Goal: Transaction & Acquisition: Purchase product/service

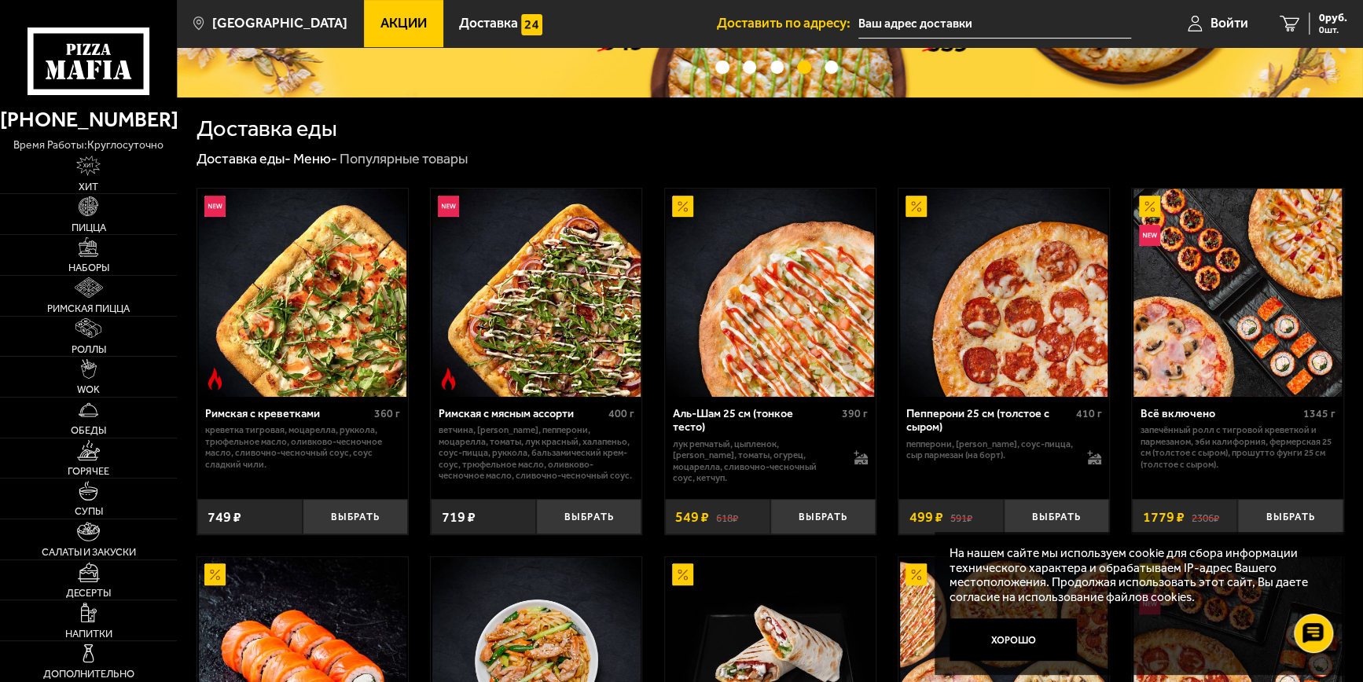
scroll to position [314, 0]
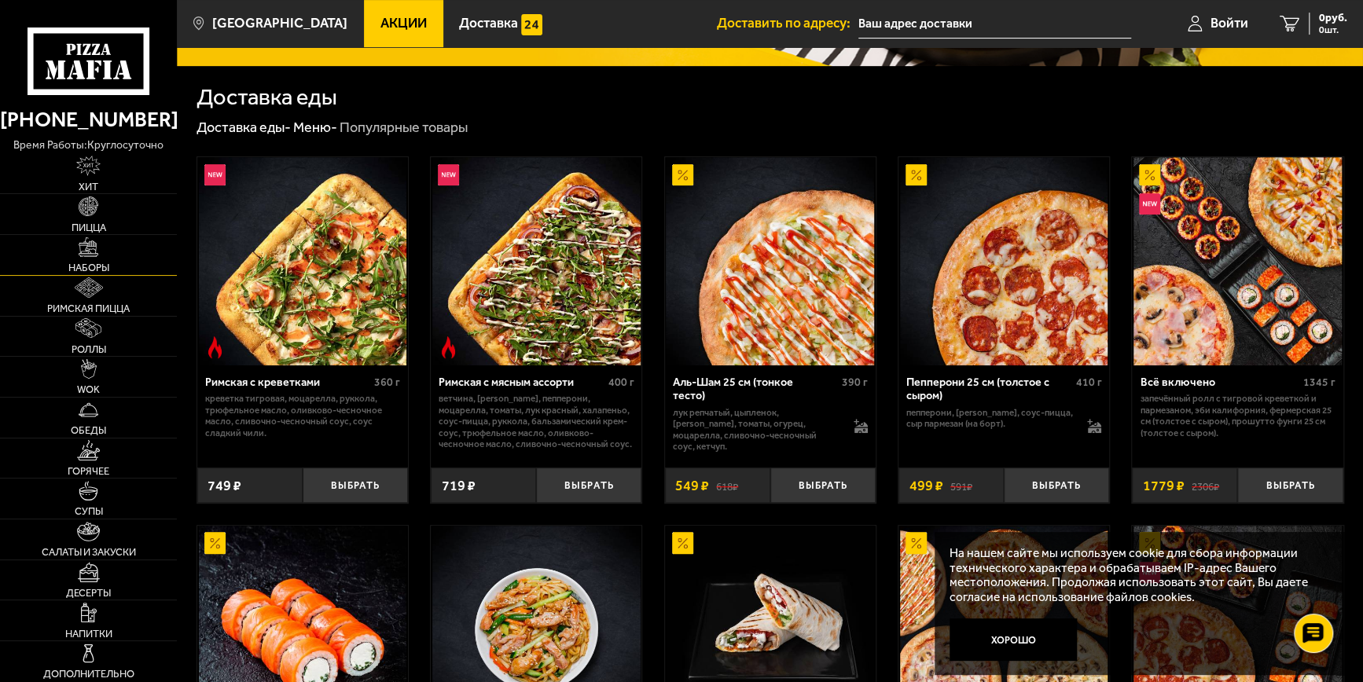
click at [90, 248] on img at bounding box center [89, 247] width 20 height 20
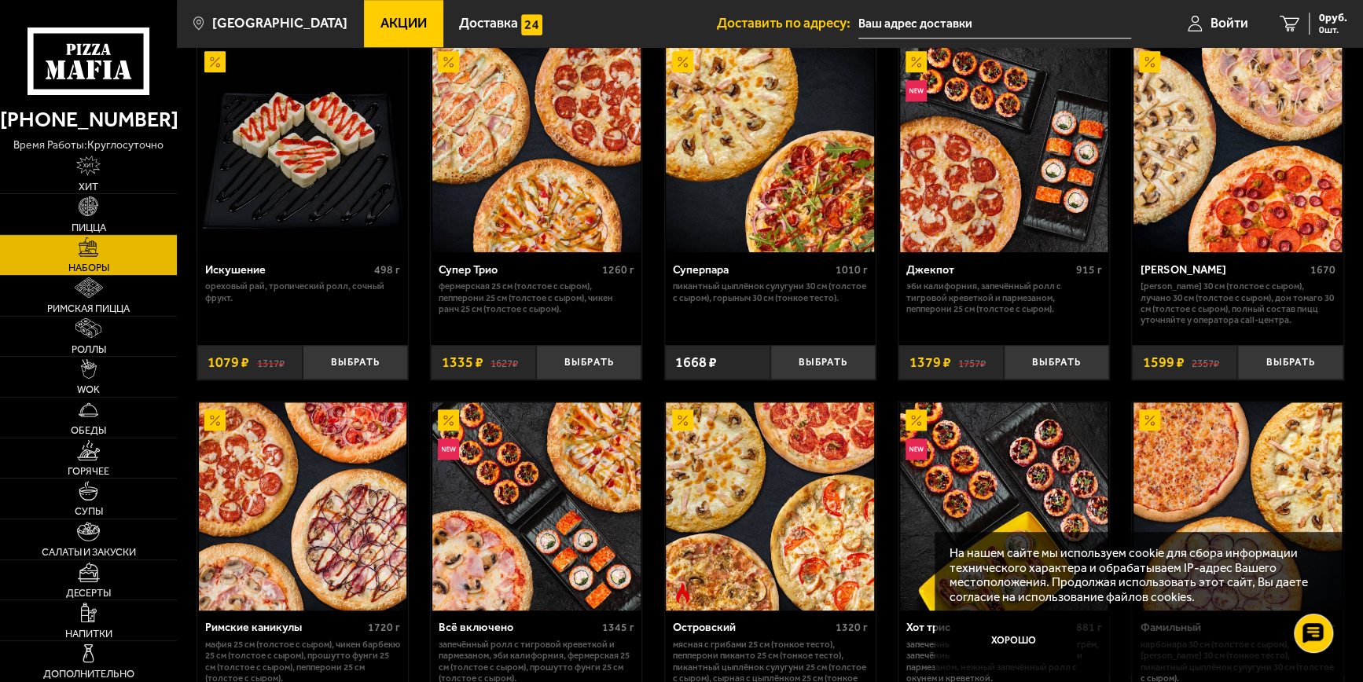
scroll to position [625, 0]
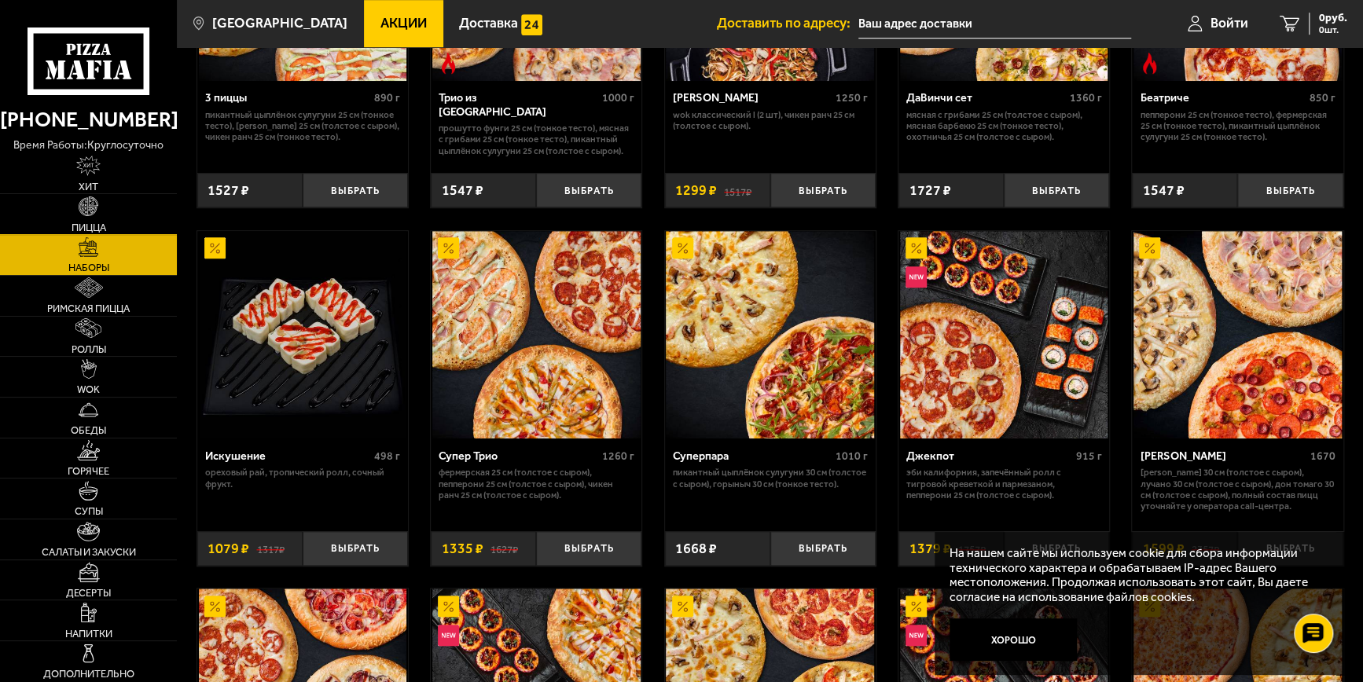
click at [74, 200] on link "Пицца" at bounding box center [88, 214] width 177 height 40
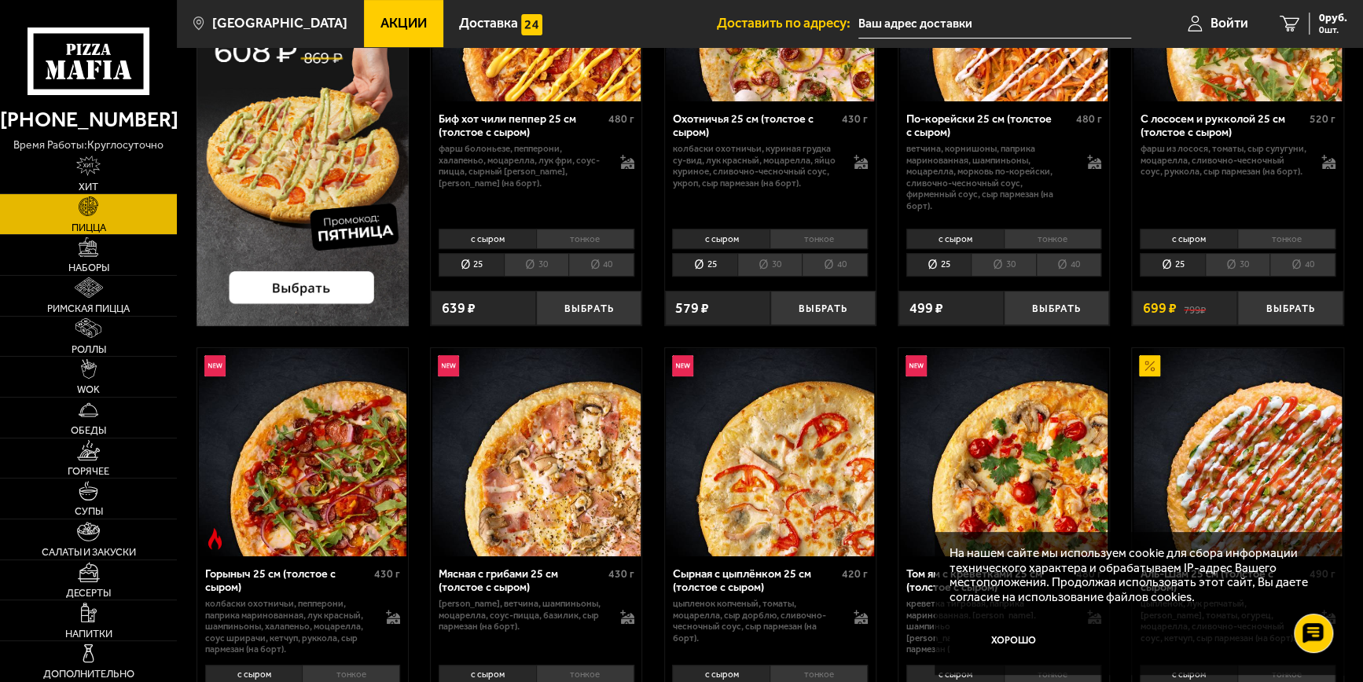
scroll to position [550, 0]
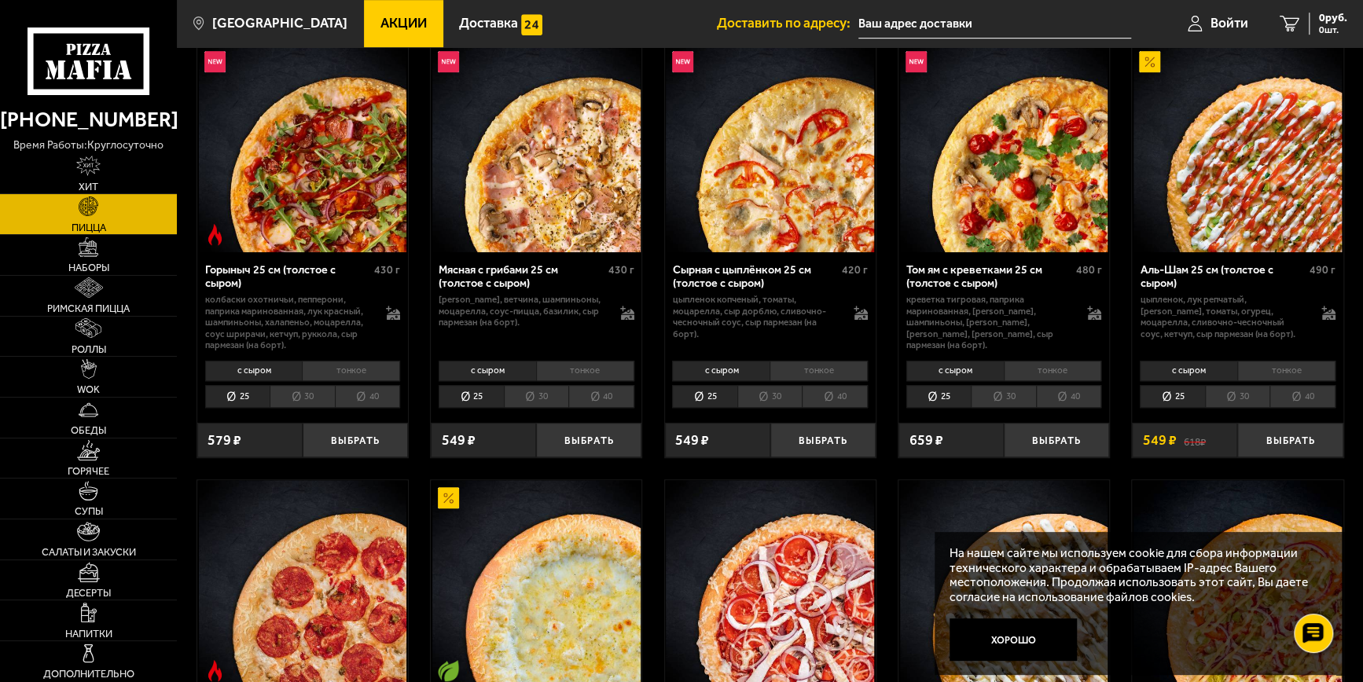
click at [1311, 389] on li "40" at bounding box center [1301, 396] width 65 height 23
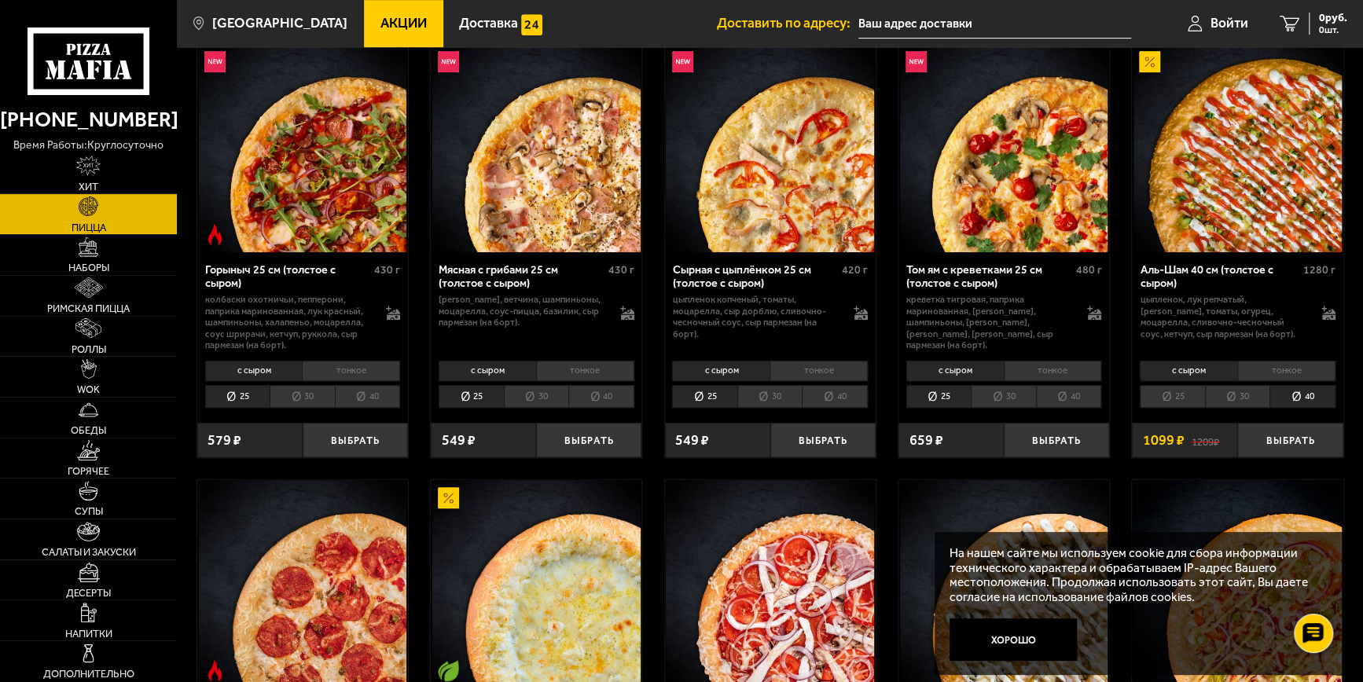
click at [1242, 388] on li "30" at bounding box center [1237, 396] width 64 height 23
click at [1193, 394] on li "25" at bounding box center [1171, 396] width 64 height 23
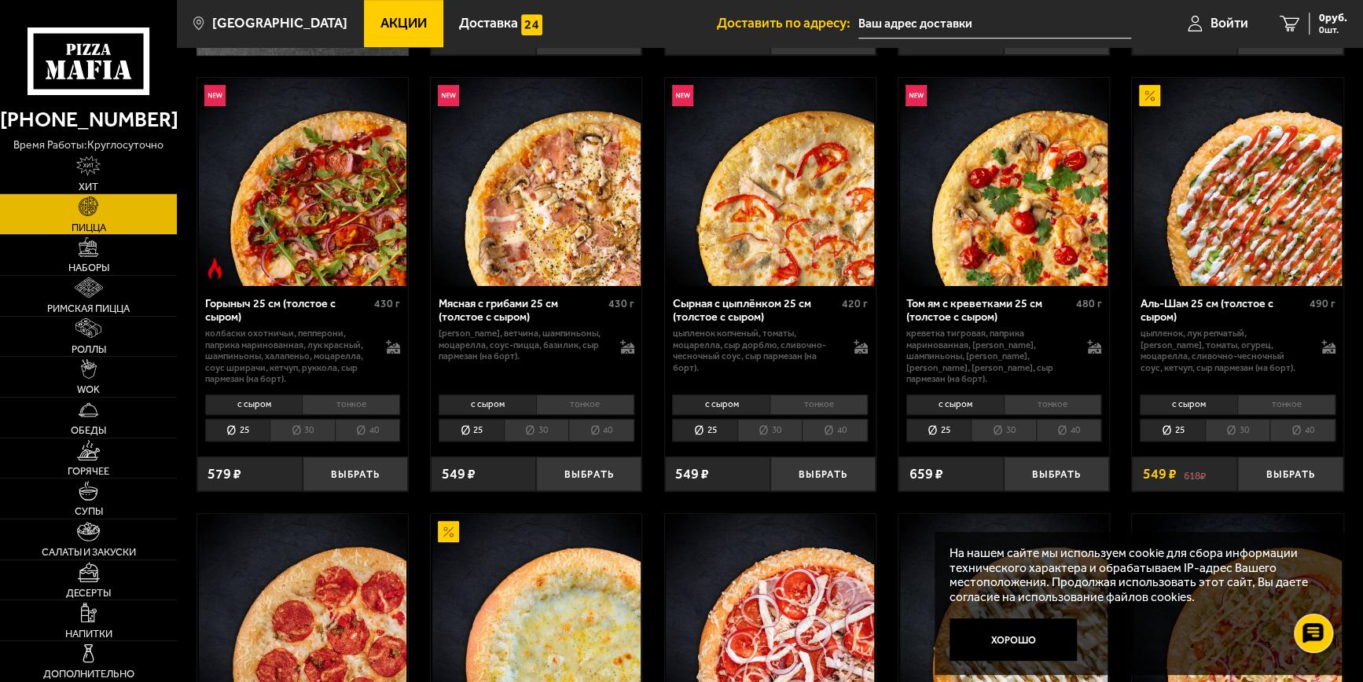
scroll to position [471, 0]
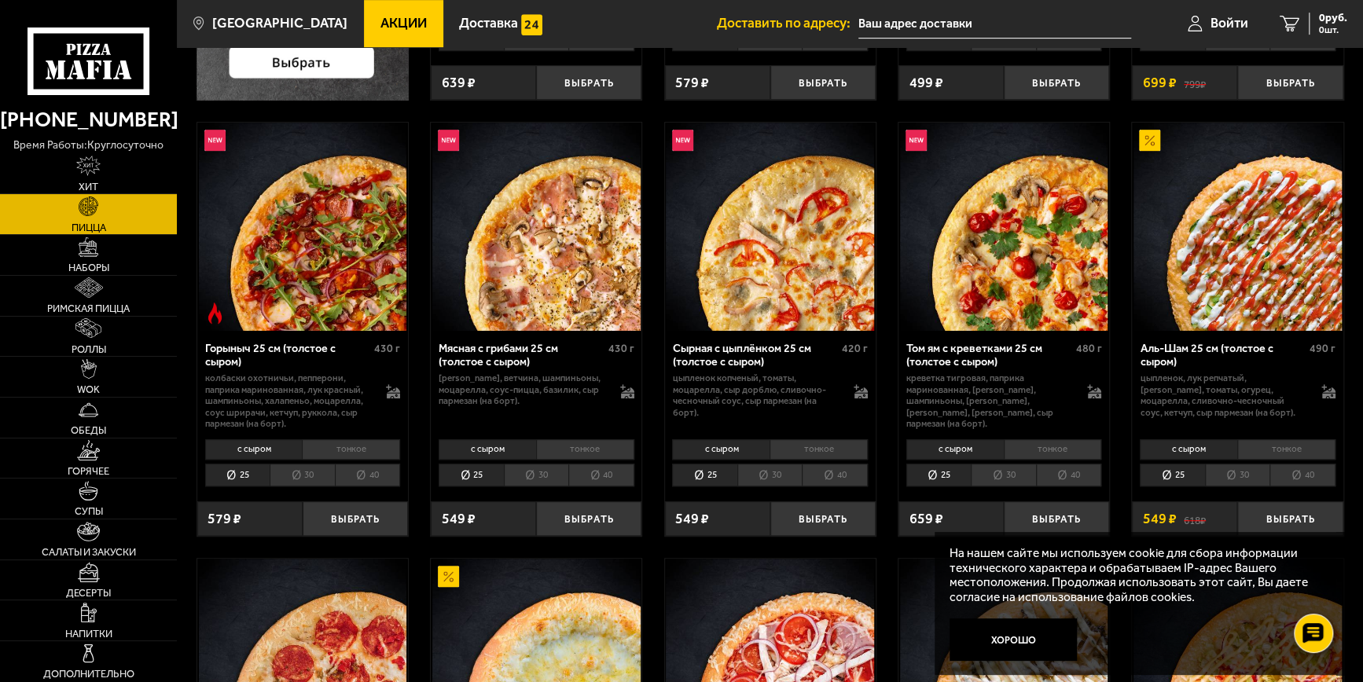
click at [1281, 446] on li "тонкое" at bounding box center [1286, 449] width 98 height 20
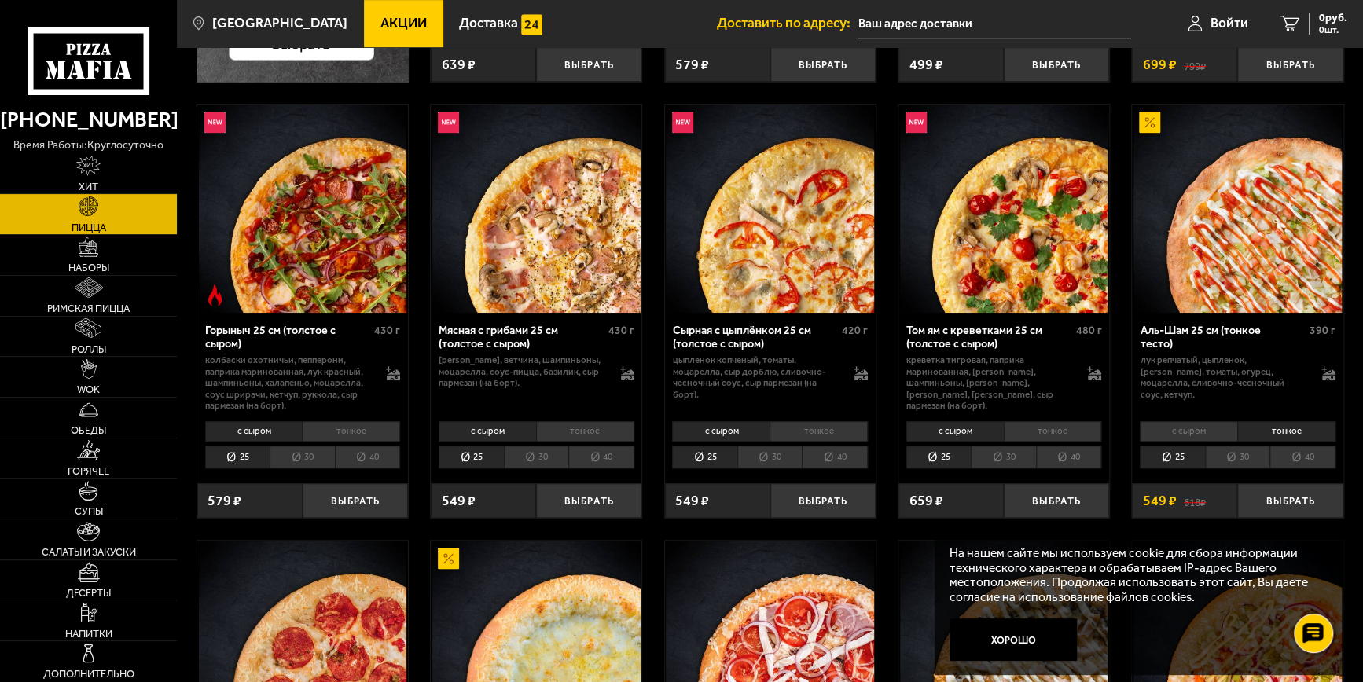
scroll to position [550, 0]
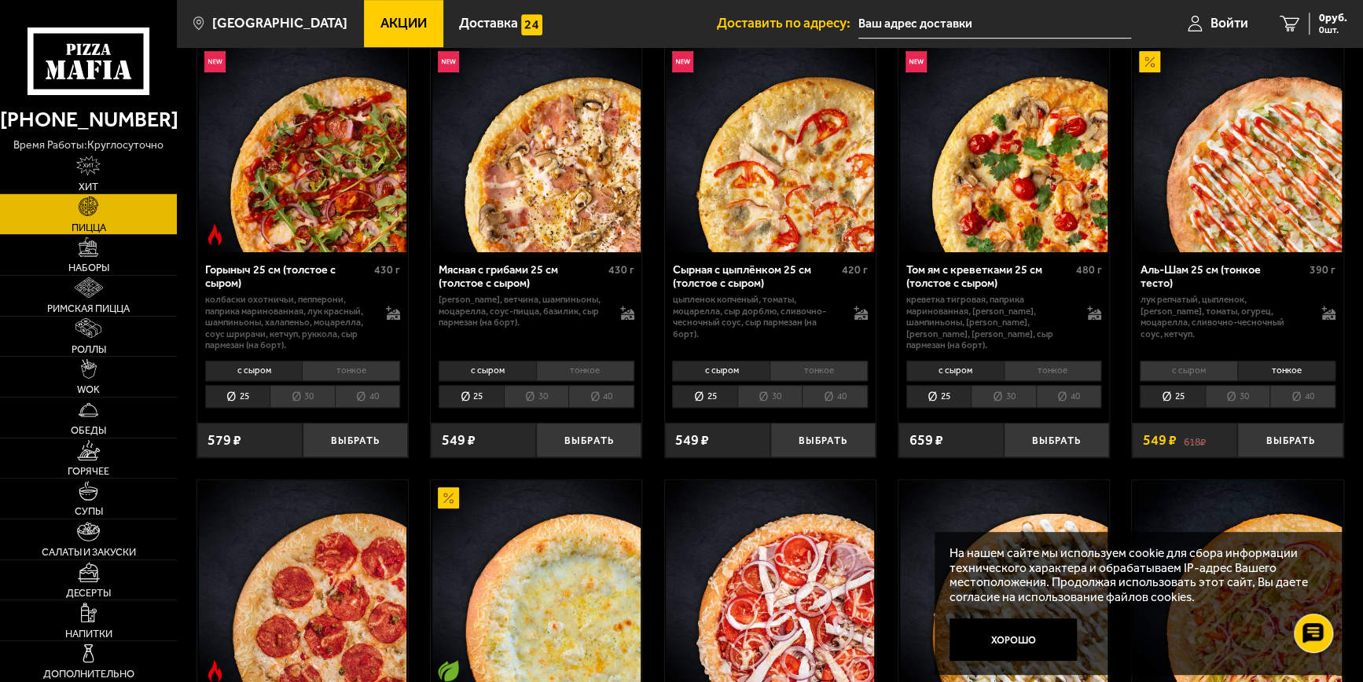
click at [1290, 398] on li "40" at bounding box center [1301, 396] width 65 height 23
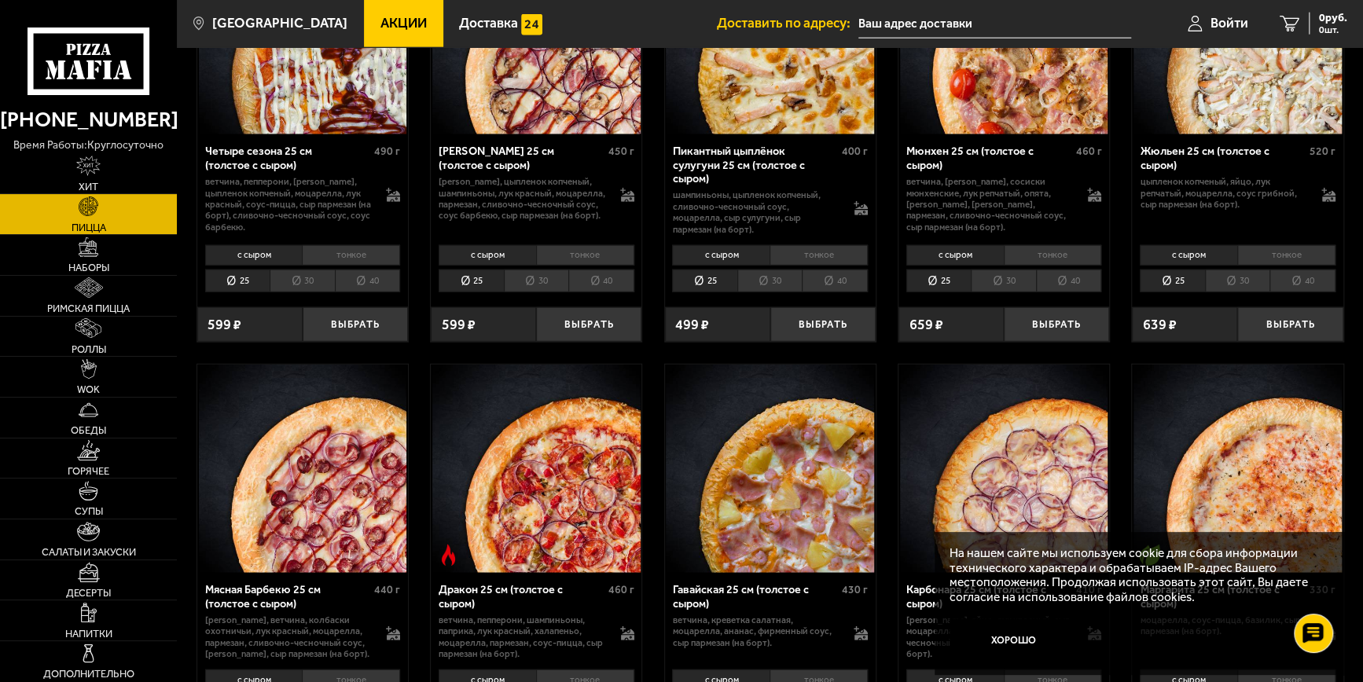
scroll to position [2436, 0]
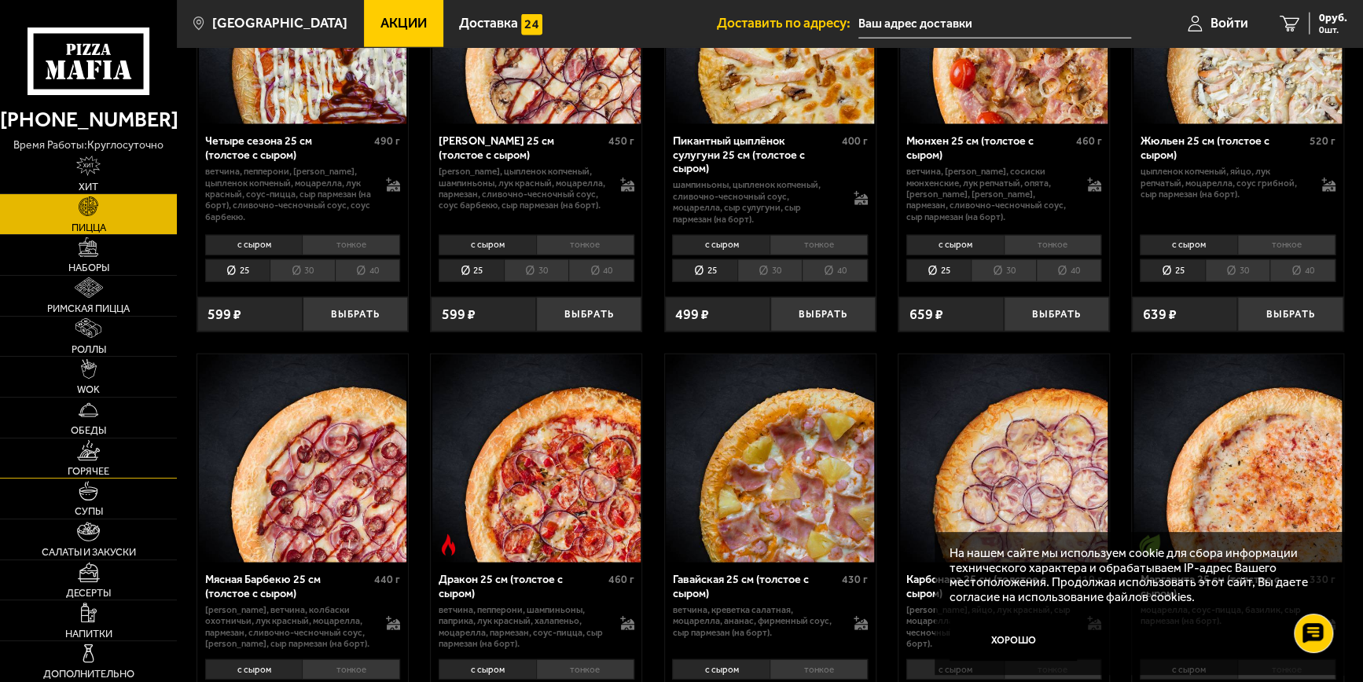
click at [96, 449] on img at bounding box center [88, 450] width 22 height 20
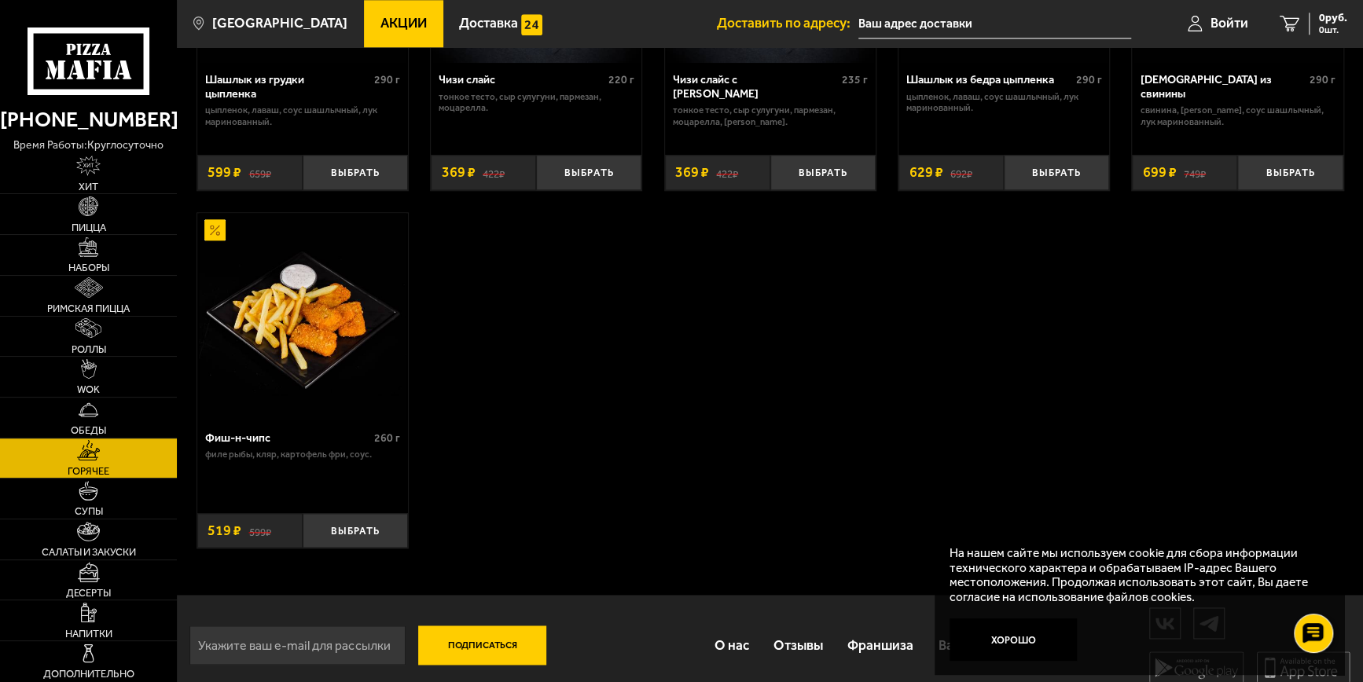
scroll to position [1100, 0]
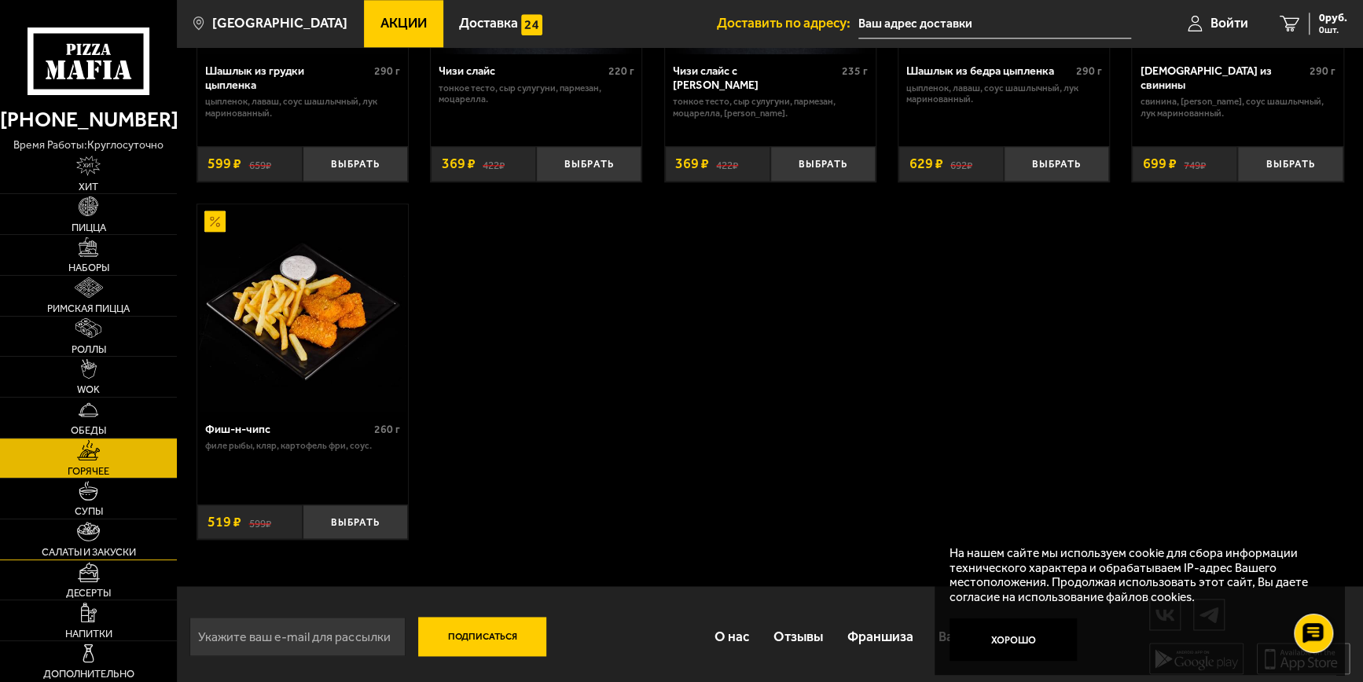
click at [83, 543] on link "Салаты и закуски" at bounding box center [88, 539] width 177 height 40
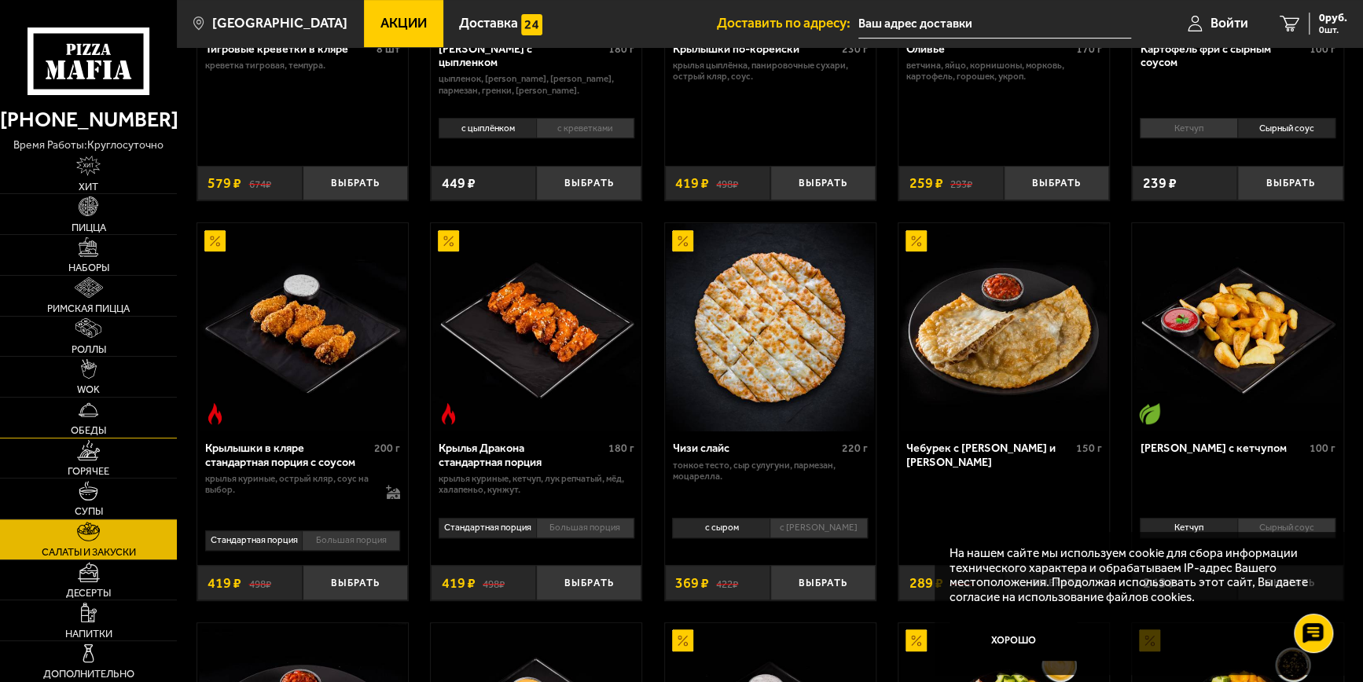
scroll to position [314, 0]
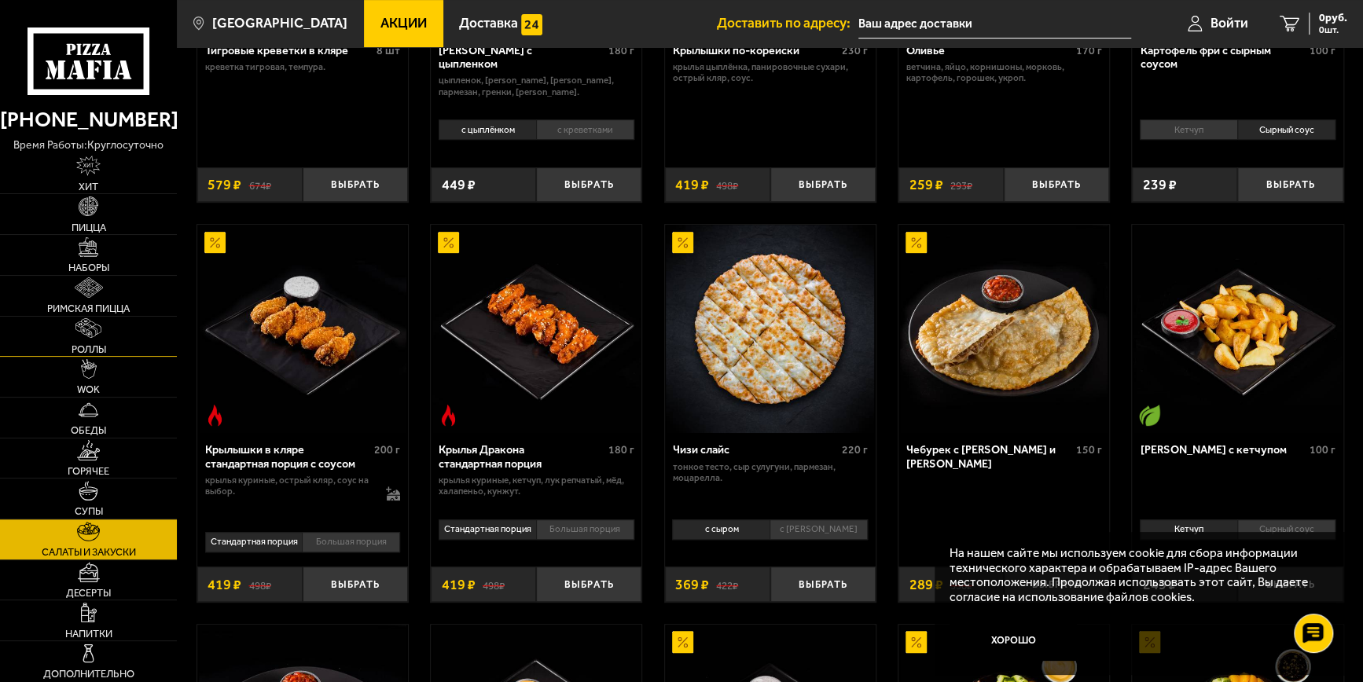
click at [94, 339] on link "Роллы" at bounding box center [88, 337] width 177 height 40
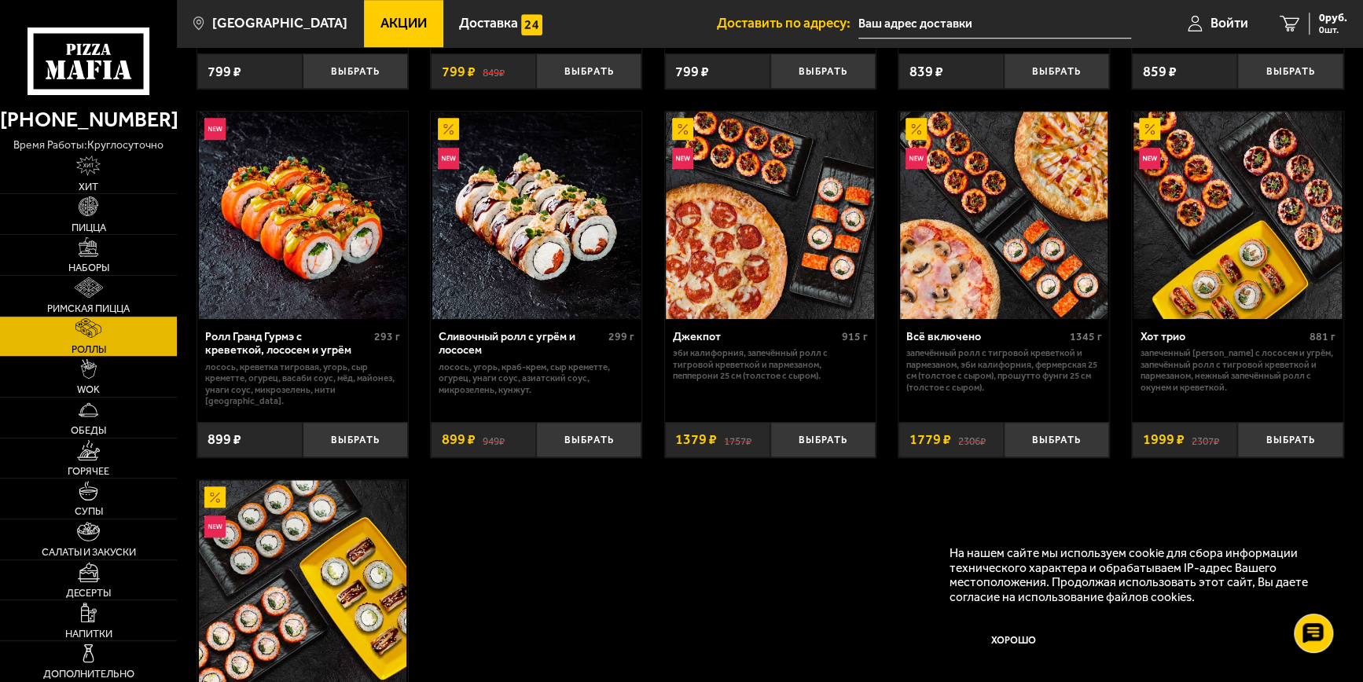
scroll to position [629, 0]
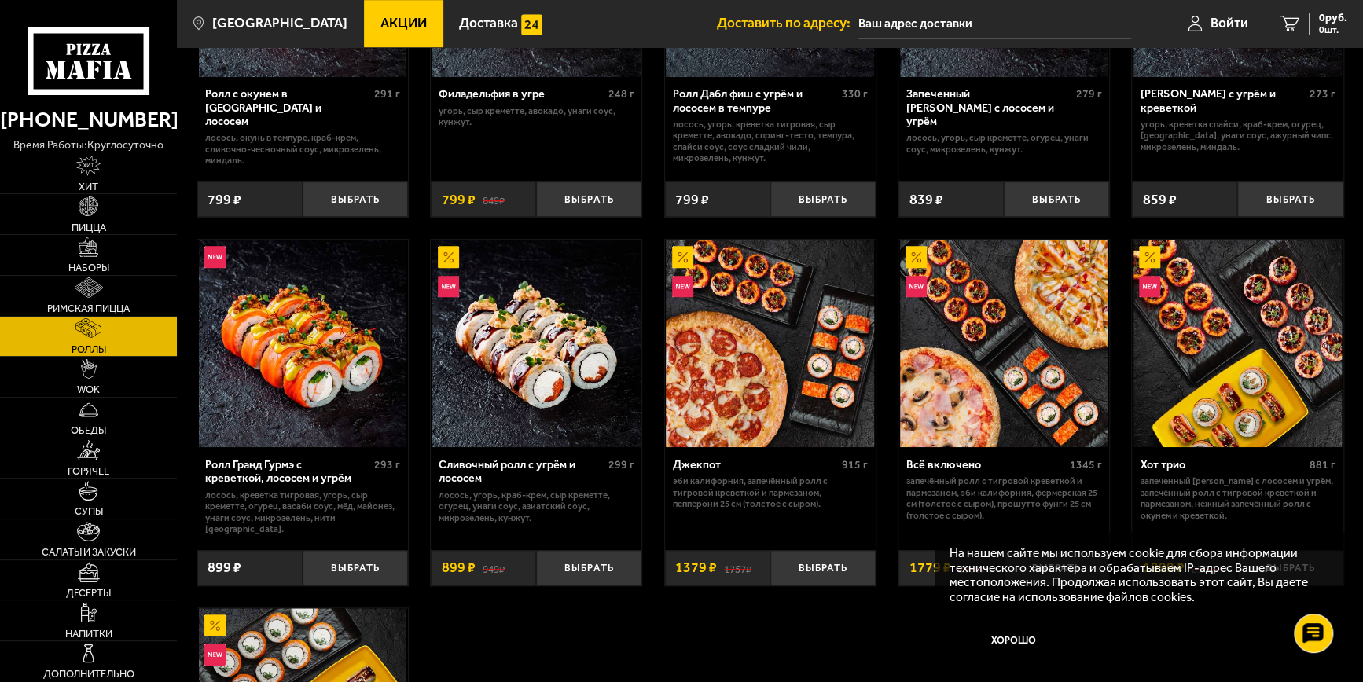
click at [1190, 337] on img at bounding box center [1237, 344] width 208 height 208
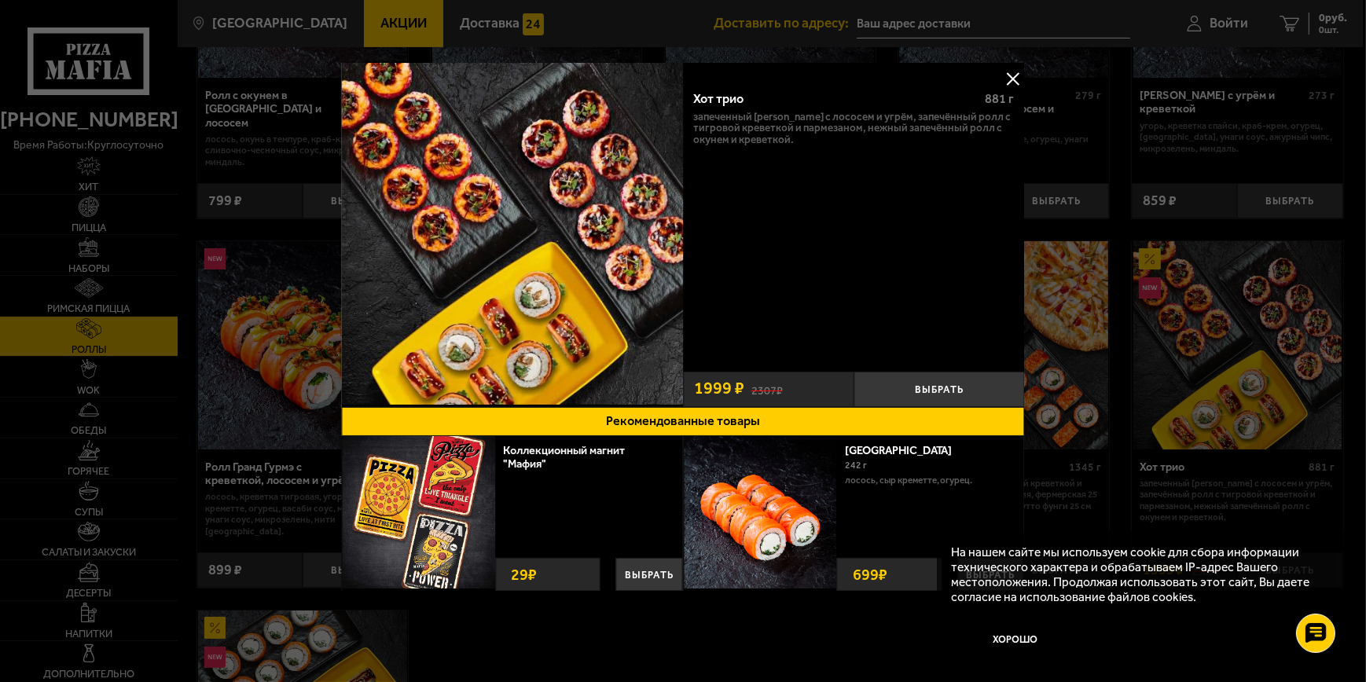
click at [1005, 79] on button at bounding box center [1013, 79] width 24 height 24
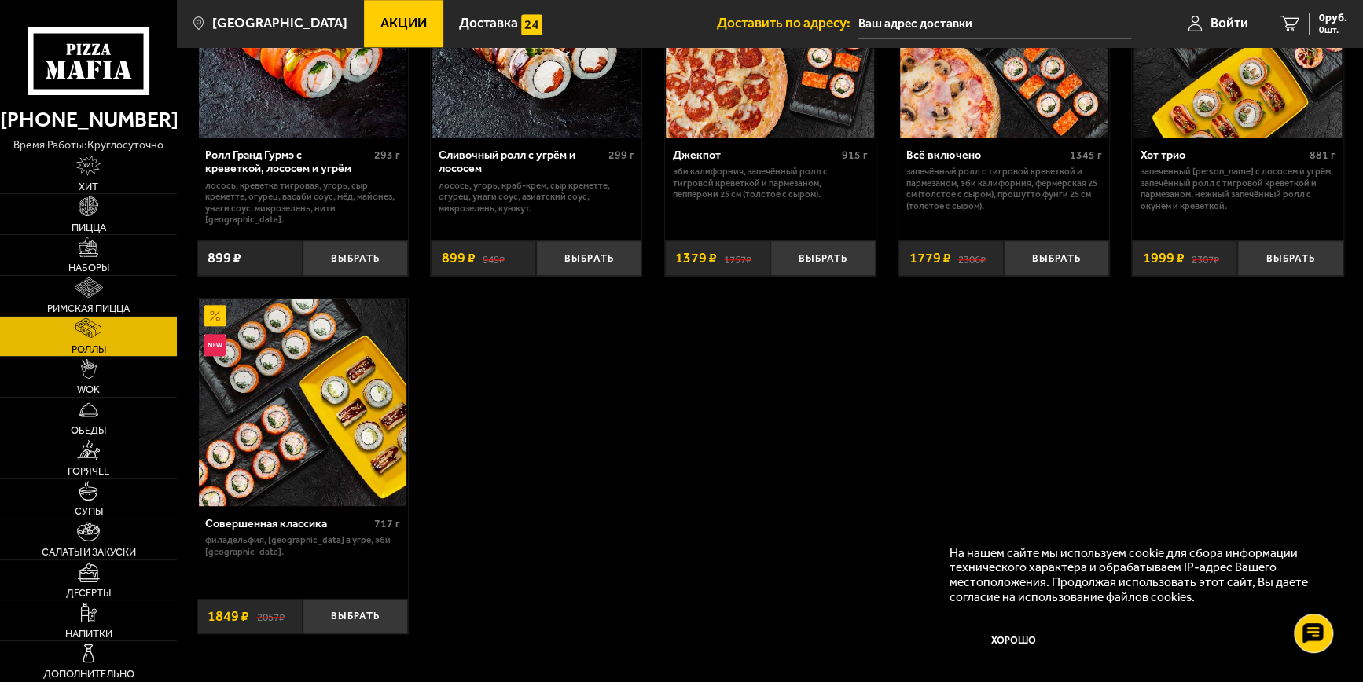
scroll to position [943, 0]
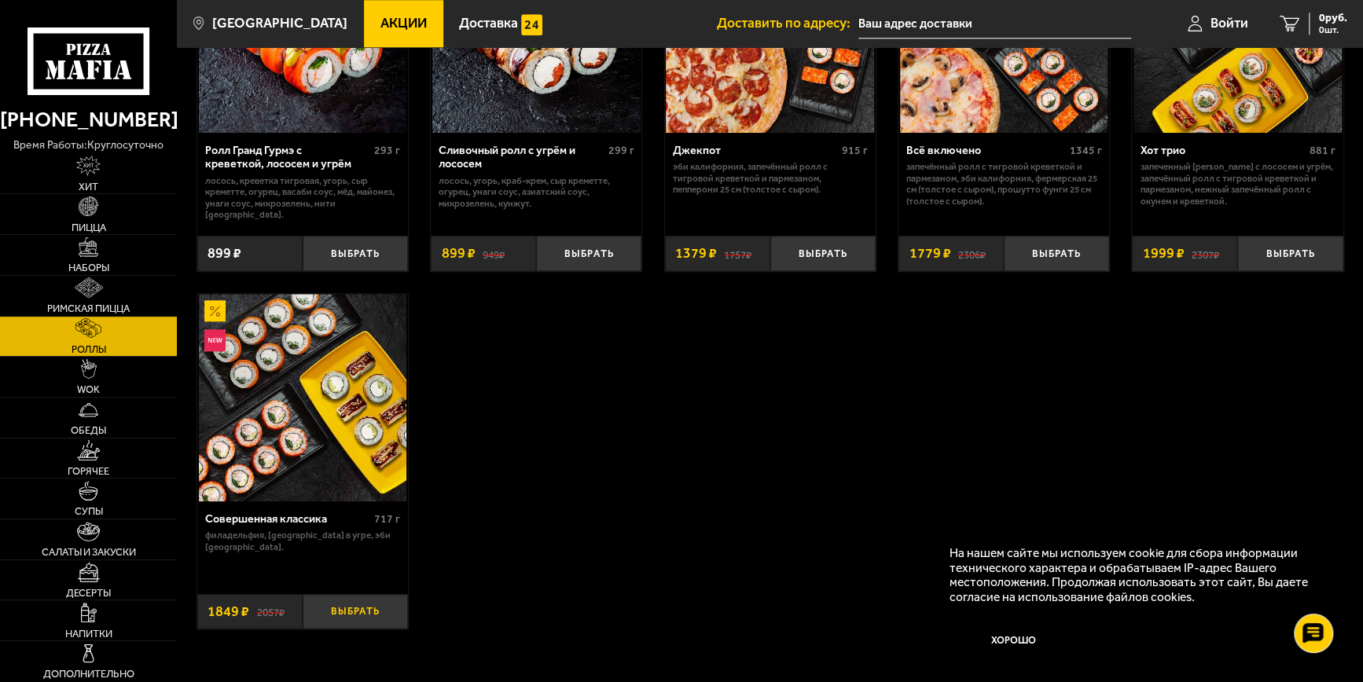
click at [348, 599] on button "Выбрать" at bounding box center [355, 611] width 105 height 35
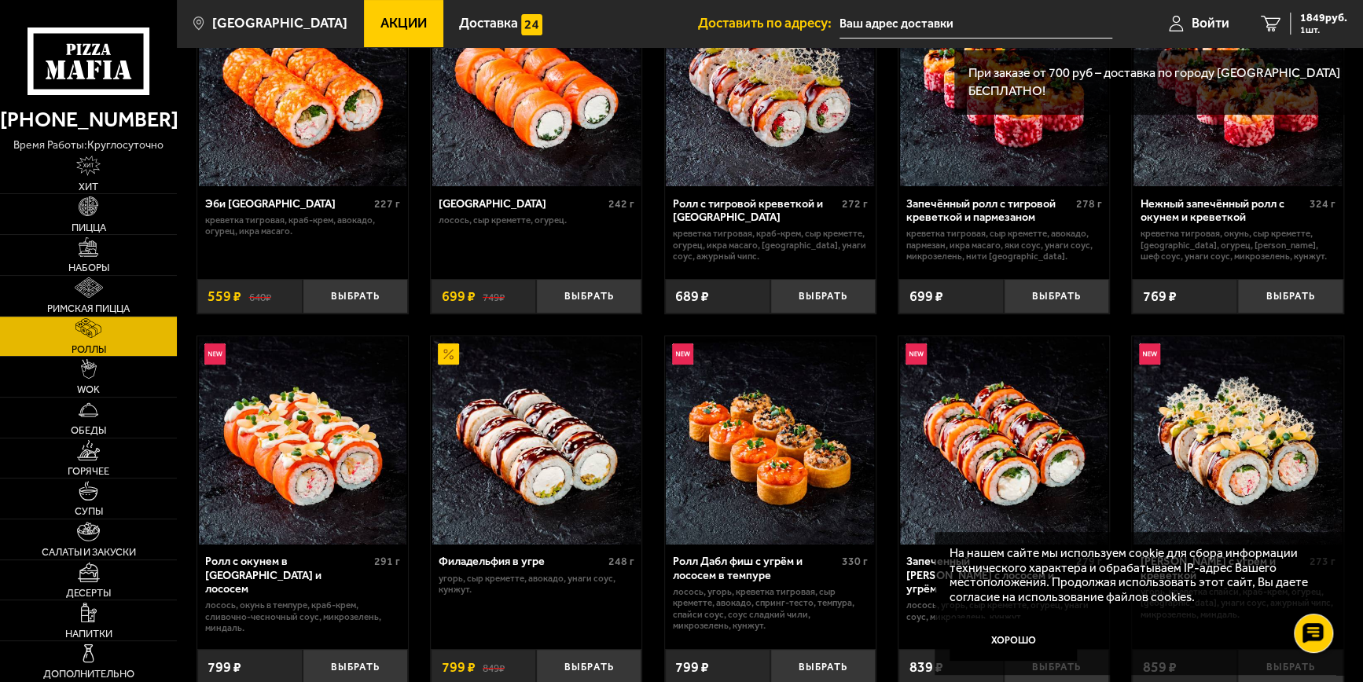
scroll to position [157, 0]
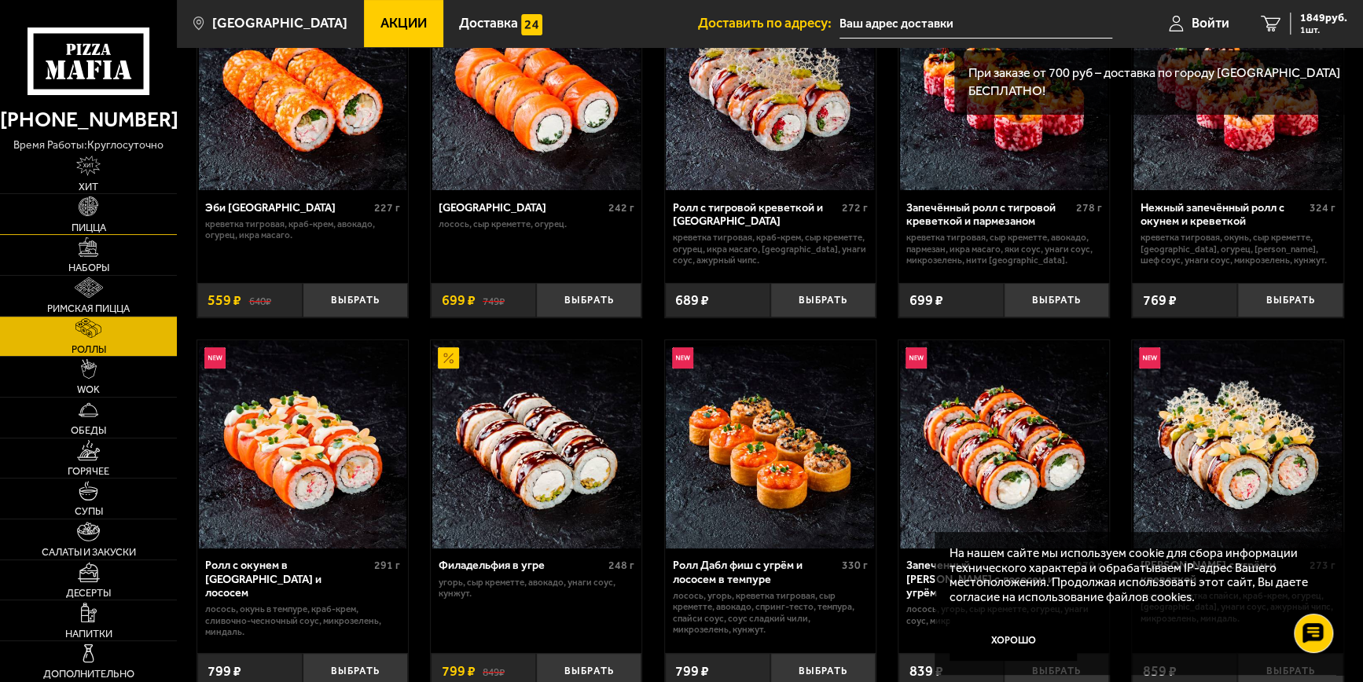
click at [96, 203] on img at bounding box center [89, 206] width 20 height 20
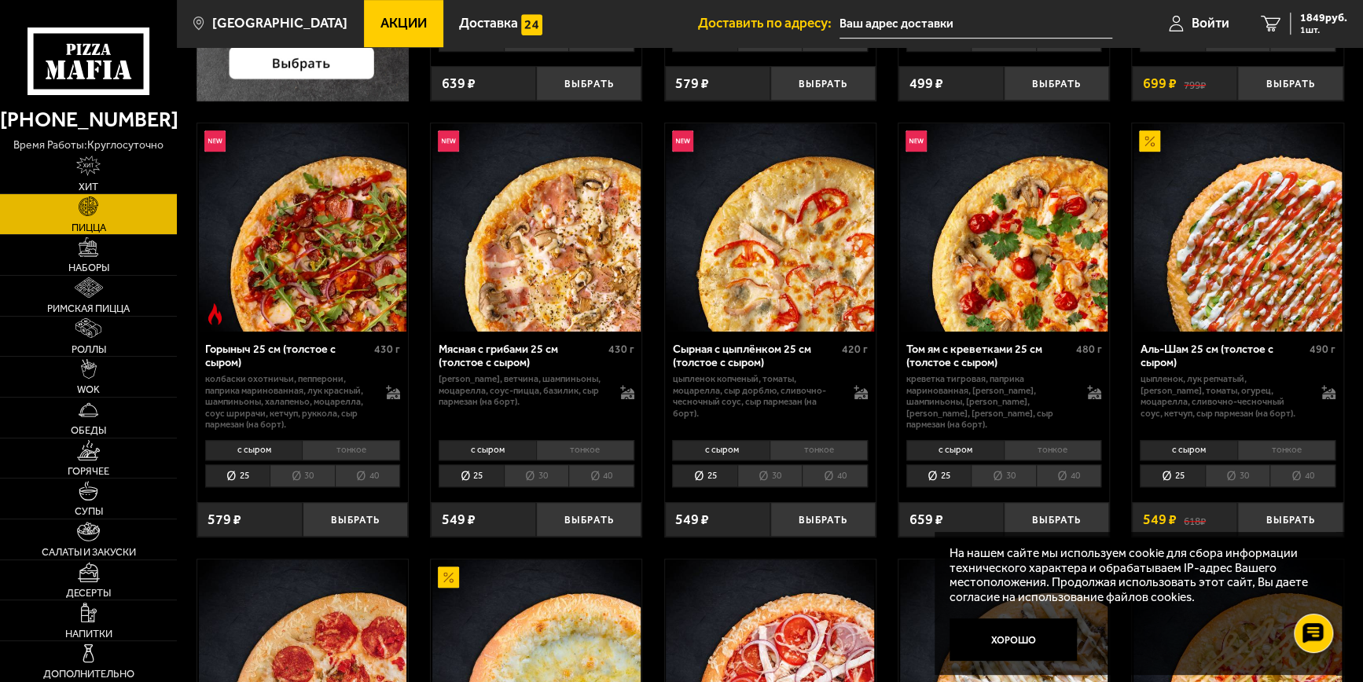
scroll to position [471, 0]
click at [1301, 476] on li "40" at bounding box center [1301, 475] width 65 height 23
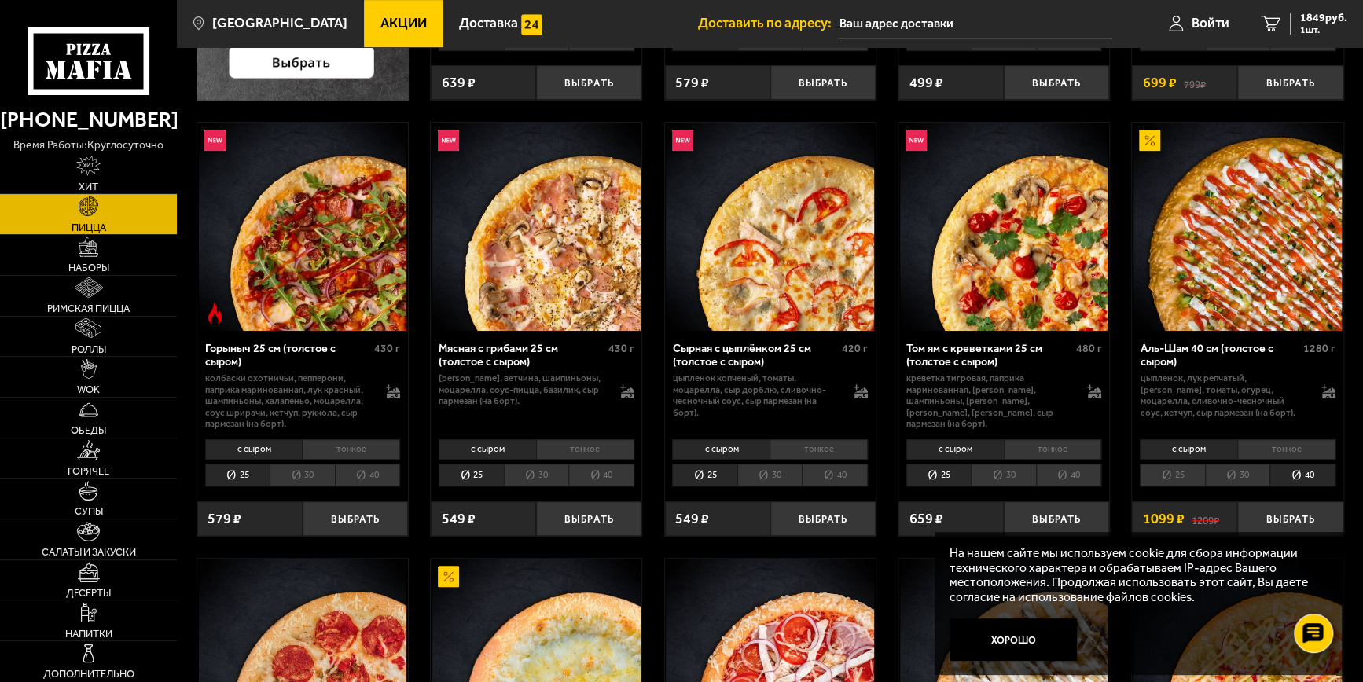
click at [1292, 452] on li "тонкое" at bounding box center [1286, 449] width 98 height 20
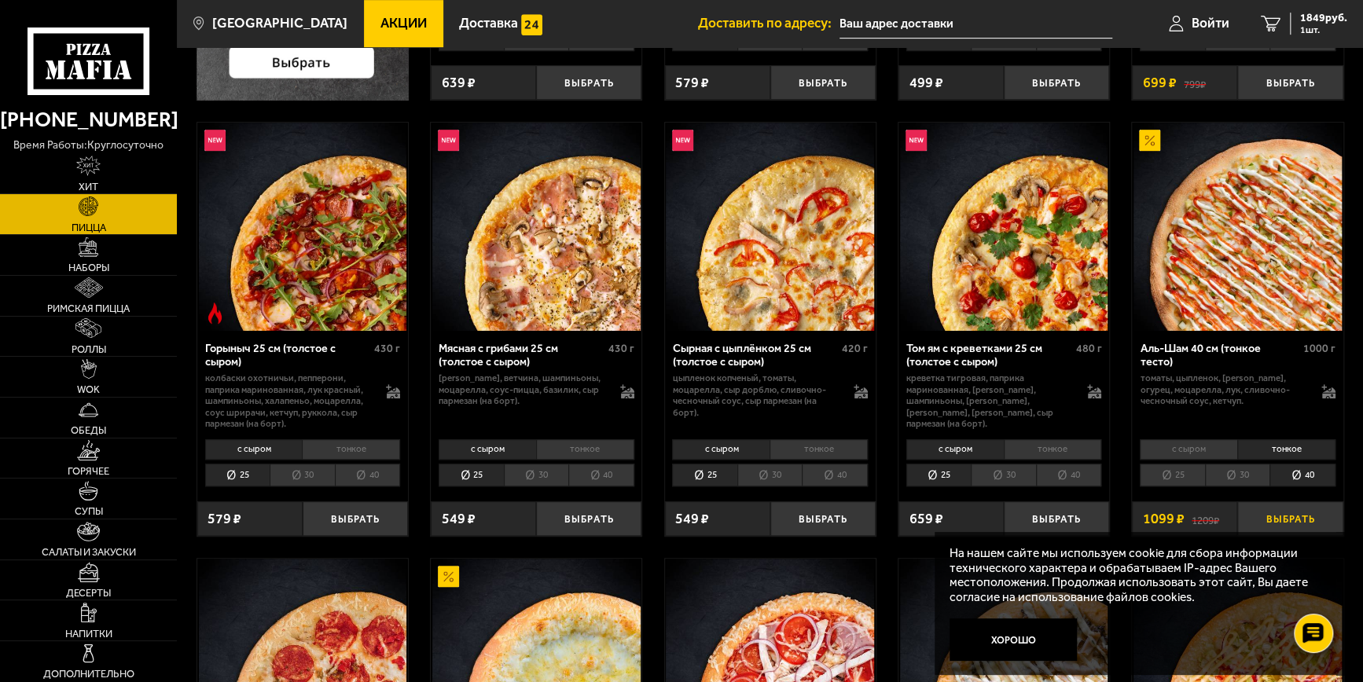
click at [1301, 519] on button "Выбрать" at bounding box center [1289, 518] width 105 height 35
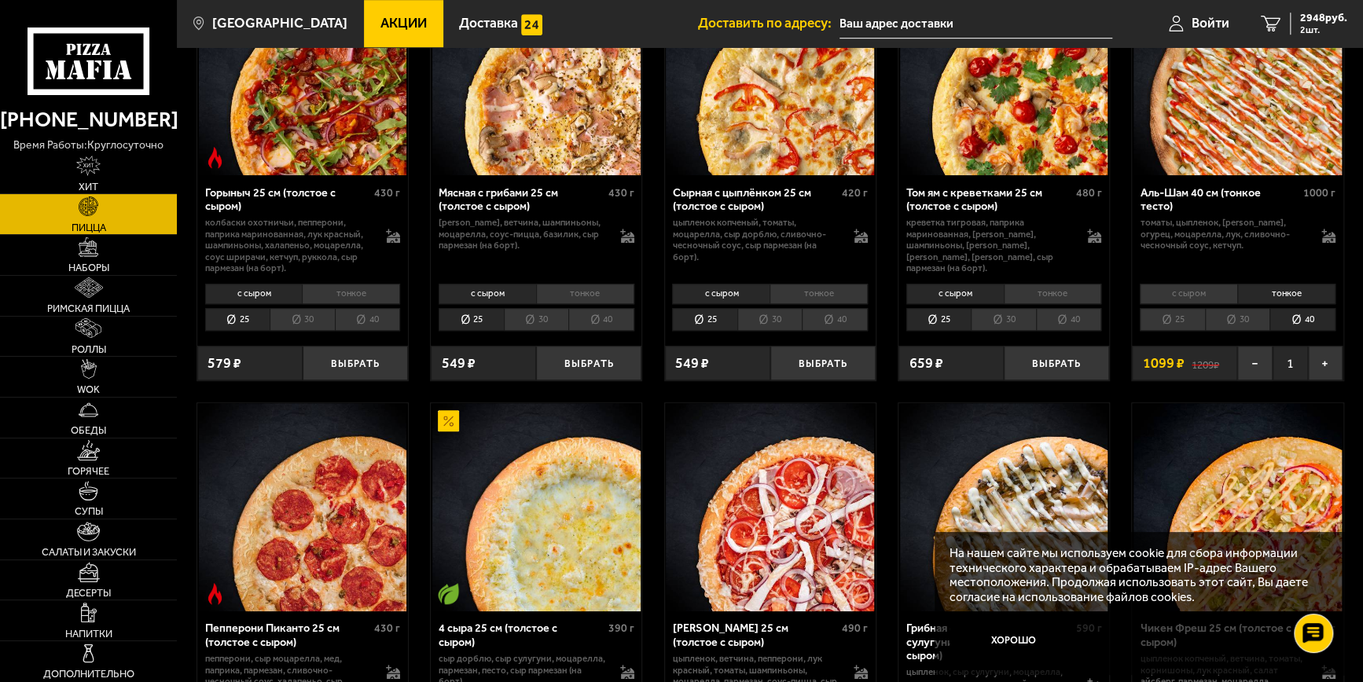
scroll to position [629, 0]
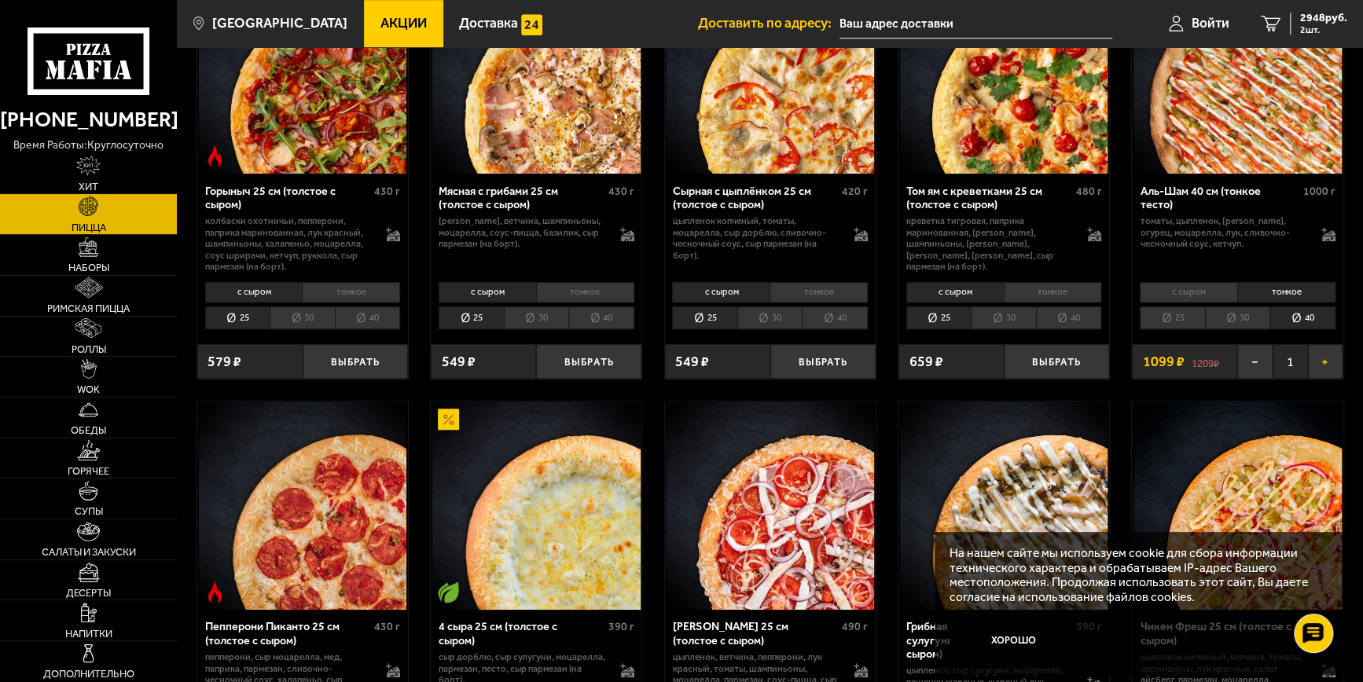
click at [1326, 366] on button "+" at bounding box center [1325, 361] width 35 height 35
click at [84, 171] on img at bounding box center [88, 166] width 24 height 20
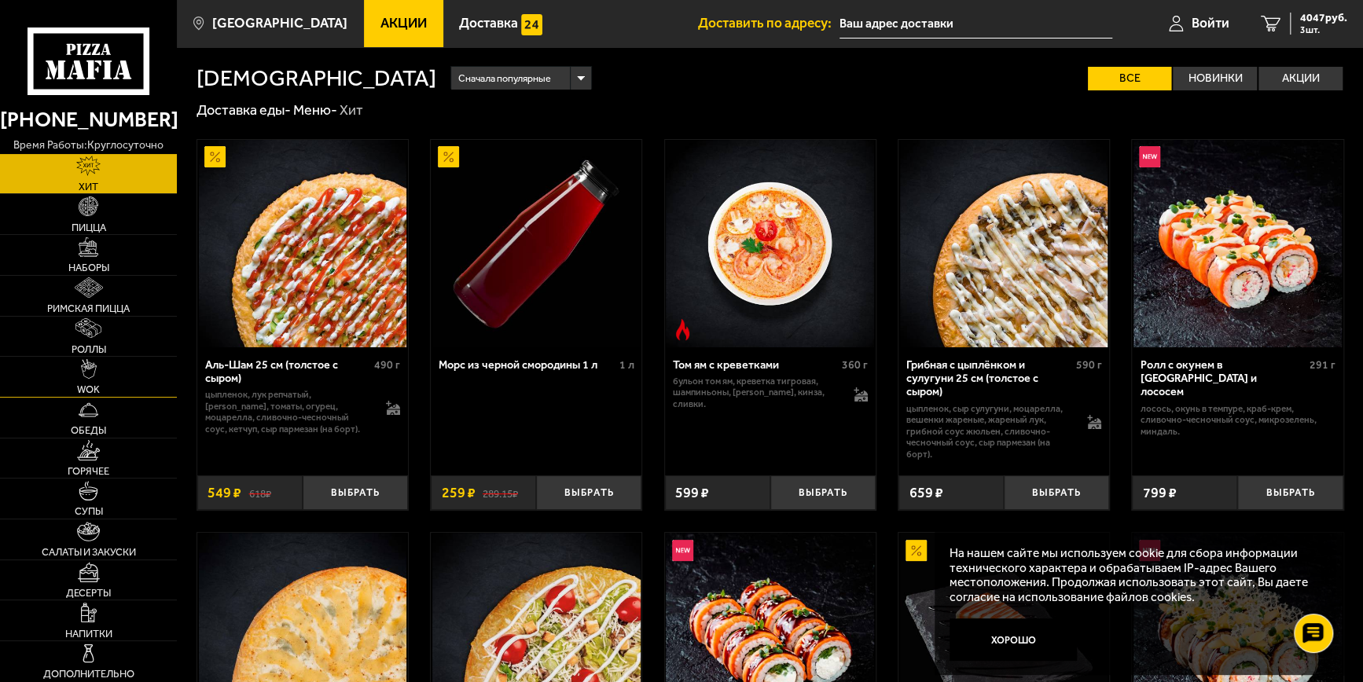
click at [86, 369] on img at bounding box center [89, 369] width 16 height 20
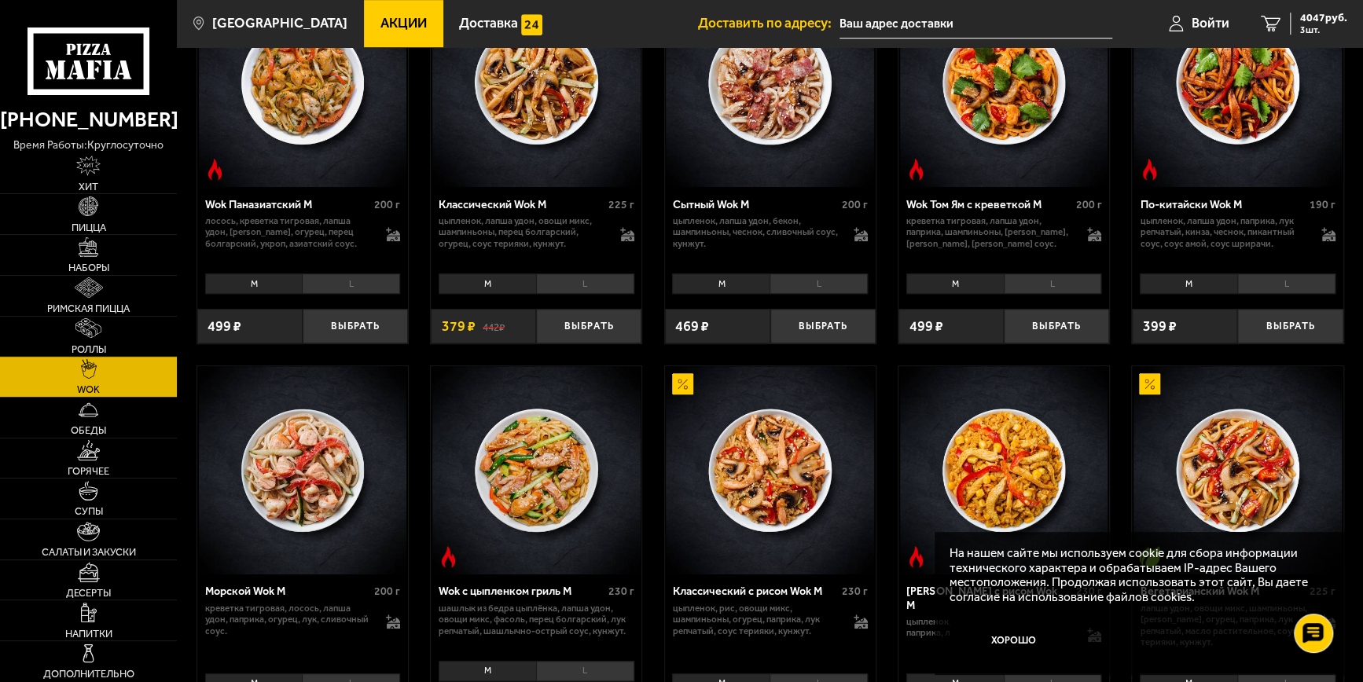
scroll to position [550, 0]
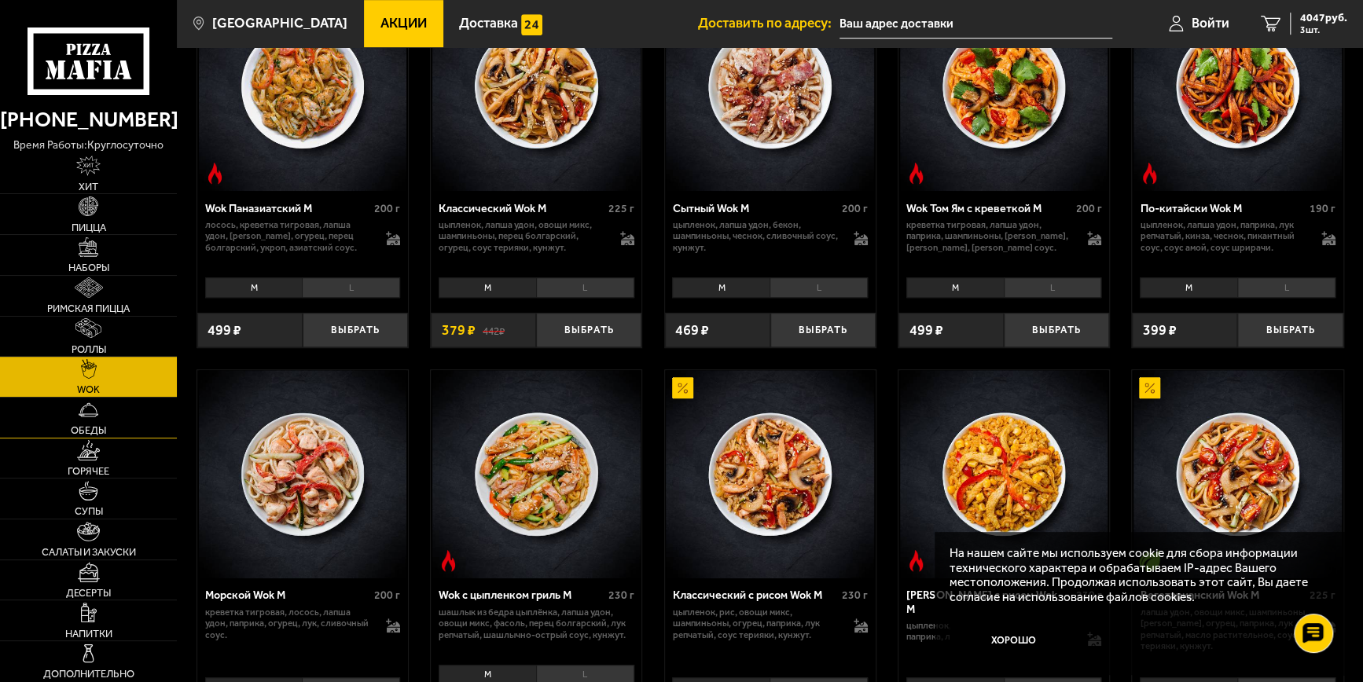
click at [91, 428] on span "Обеды" at bounding box center [88, 430] width 35 height 10
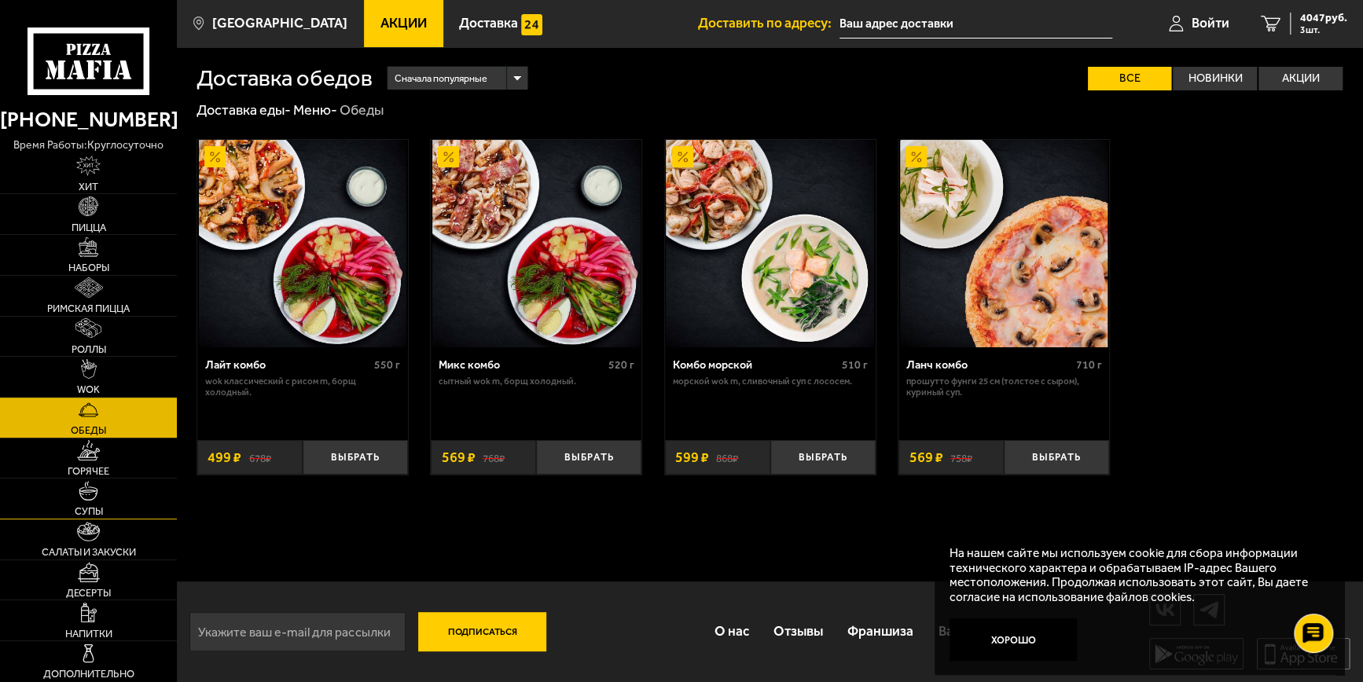
click at [102, 503] on link "Супы" at bounding box center [88, 499] width 177 height 40
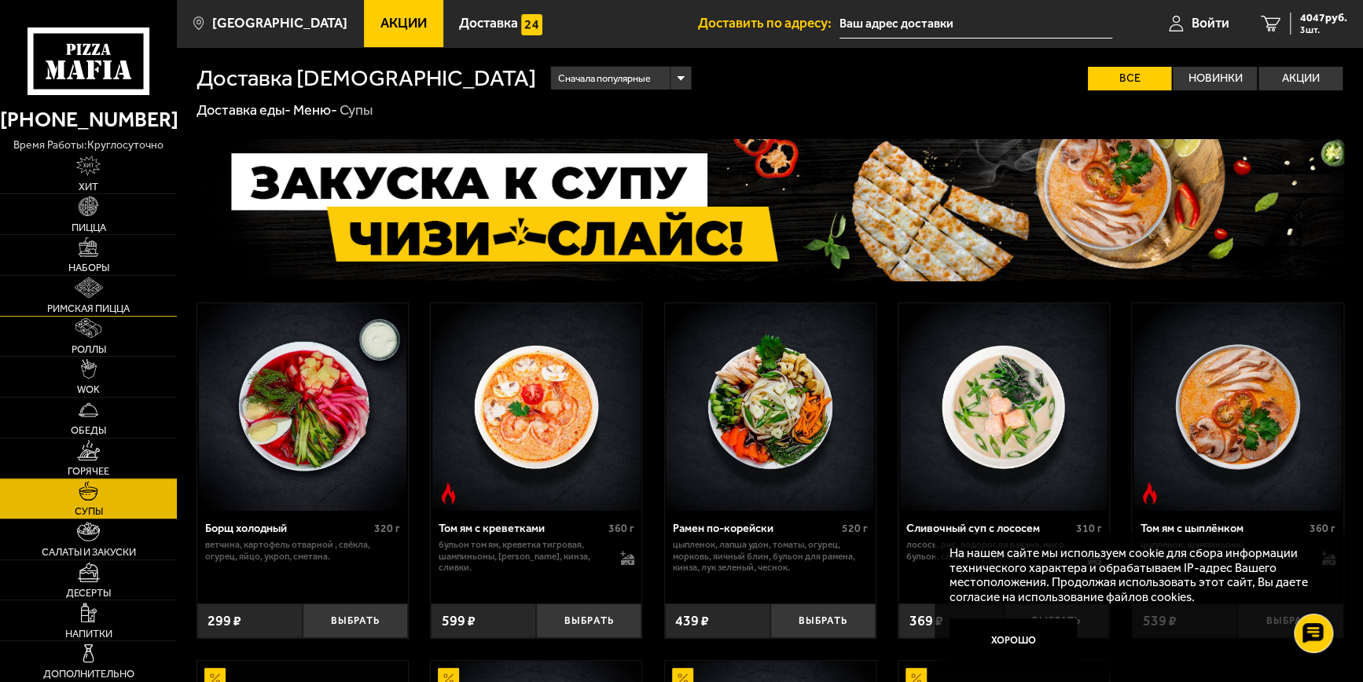
click at [102, 295] on img at bounding box center [89, 287] width 28 height 20
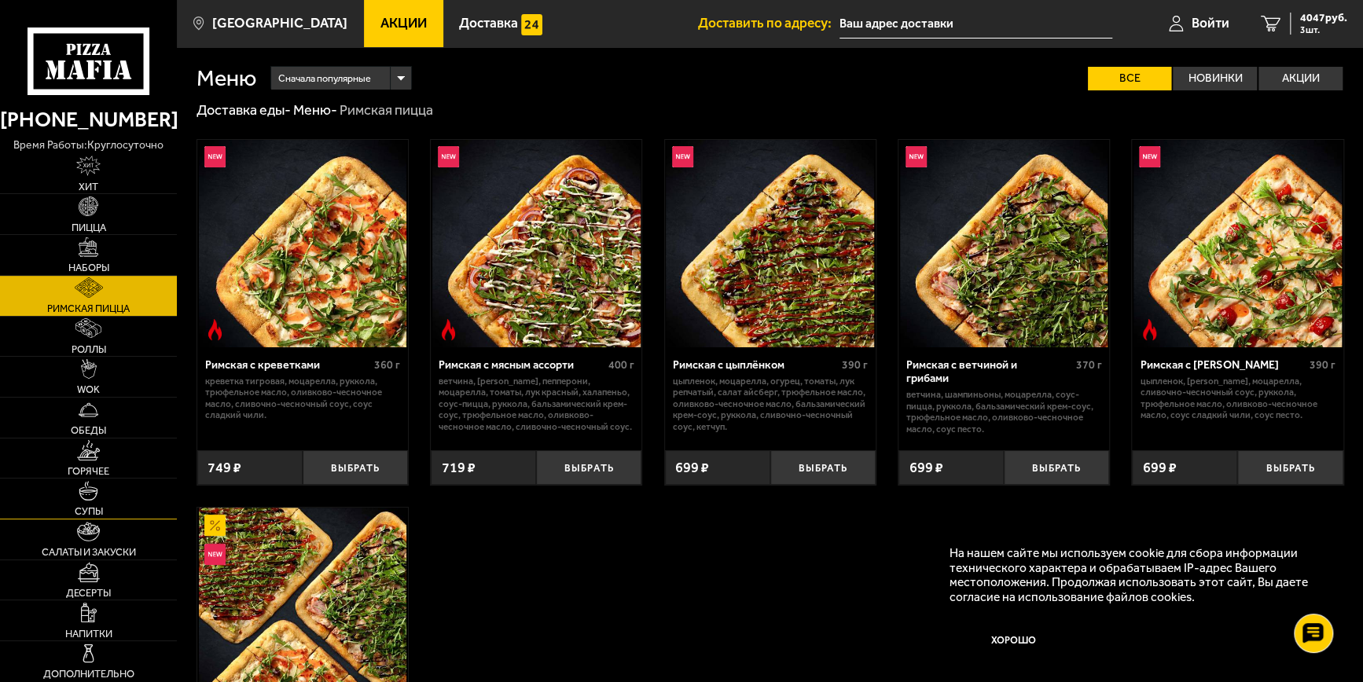
drag, startPoint x: 90, startPoint y: 449, endPoint x: 143, endPoint y: 497, distance: 71.2
click at [91, 449] on img at bounding box center [88, 450] width 22 height 20
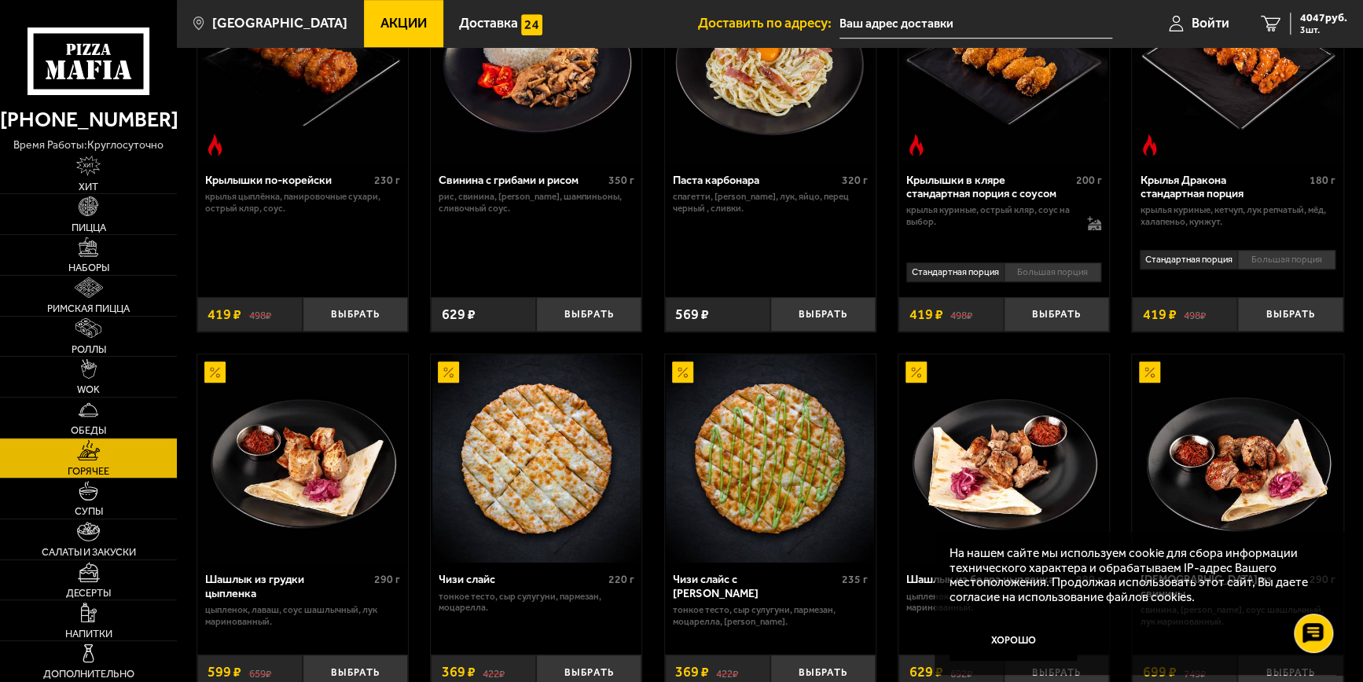
scroll to position [471, 0]
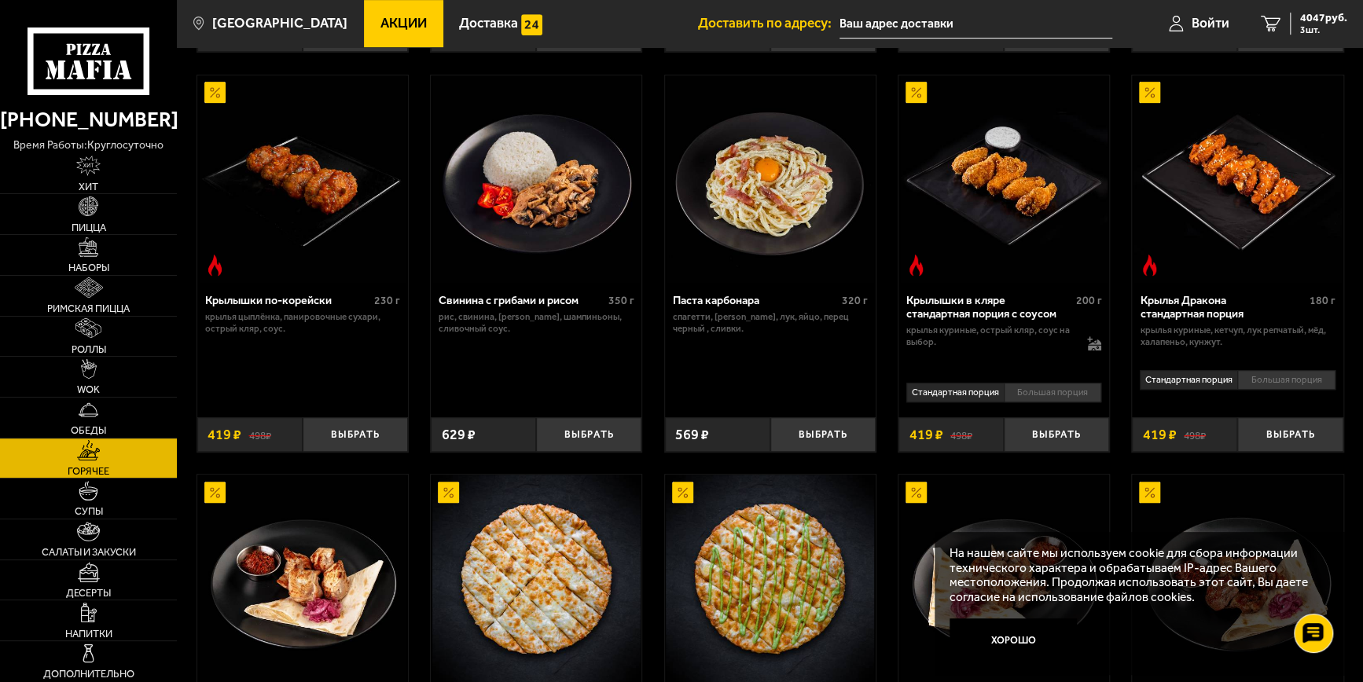
click at [1053, 390] on li "Большая порция" at bounding box center [1052, 393] width 98 height 20
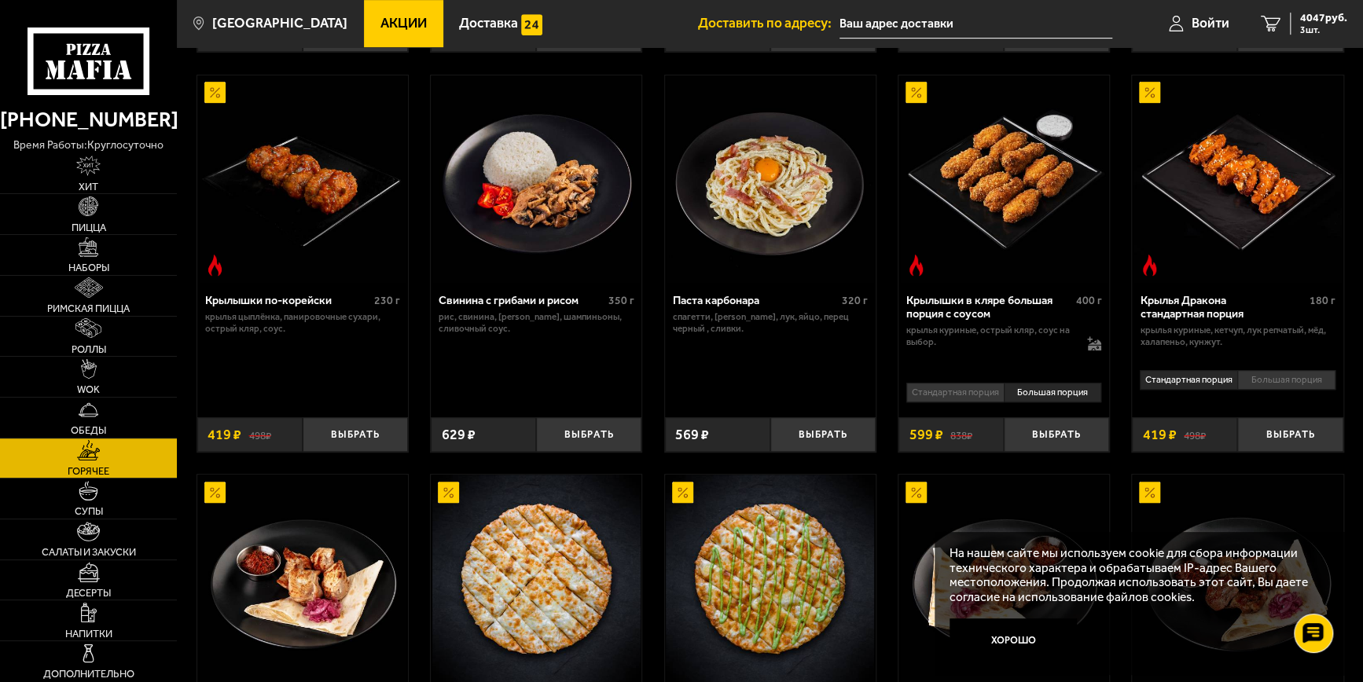
click at [969, 395] on li "Стандартная порция" at bounding box center [954, 393] width 97 height 20
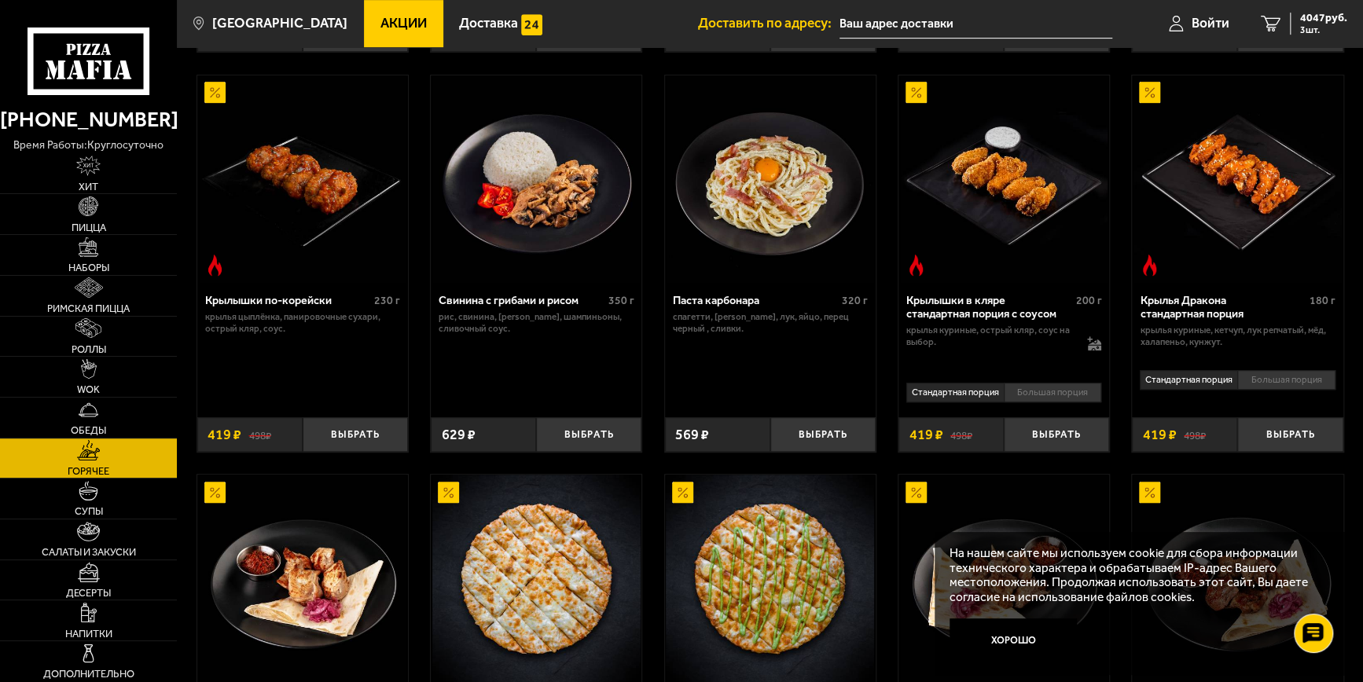
click at [1037, 392] on li "Большая порция" at bounding box center [1052, 393] width 98 height 20
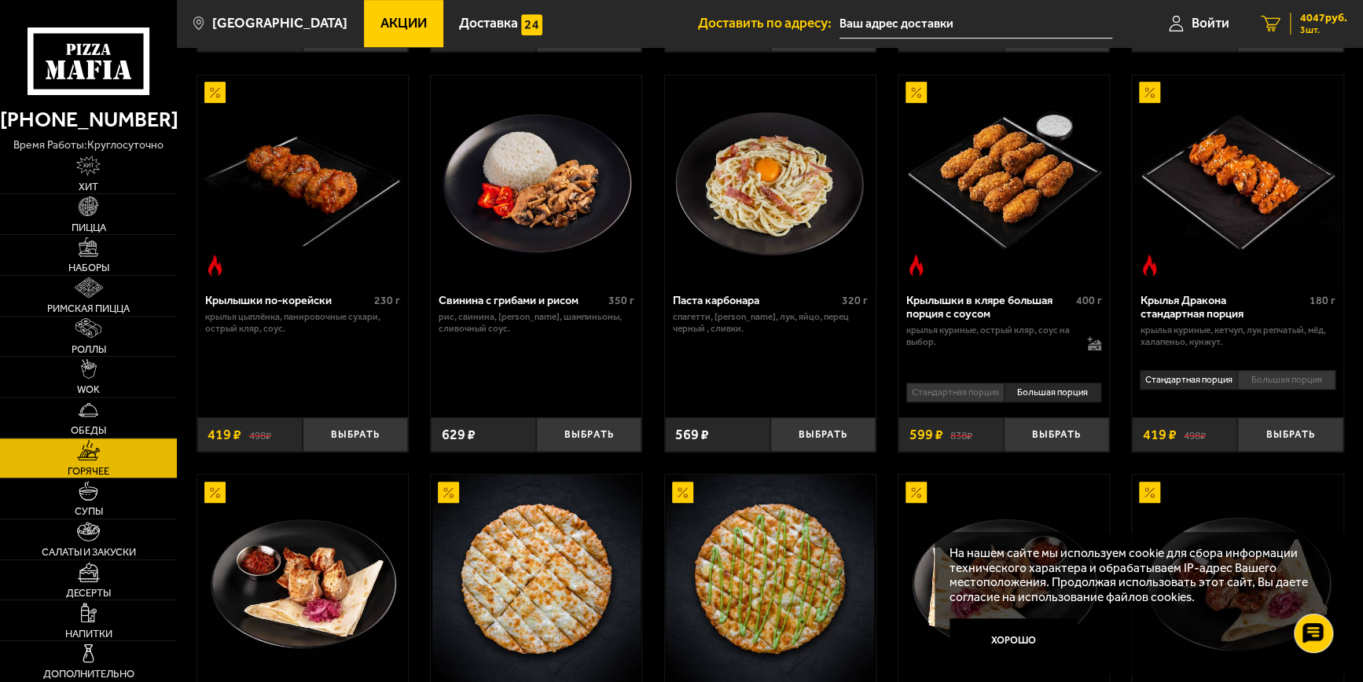
click at [1266, 23] on icon "3" at bounding box center [1270, 24] width 20 height 17
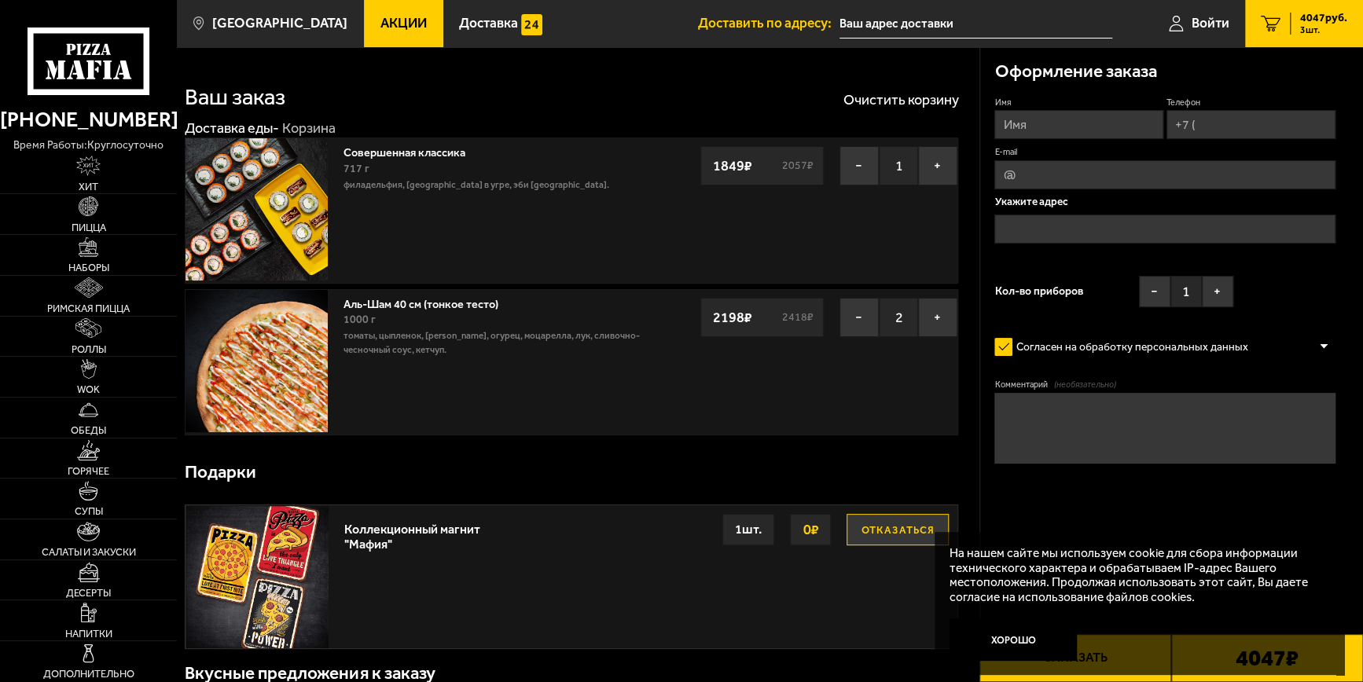
click at [552, 479] on div "Подарки" at bounding box center [571, 473] width 773 height 50
click at [873, 20] on input "text" at bounding box center [975, 23] width 273 height 29
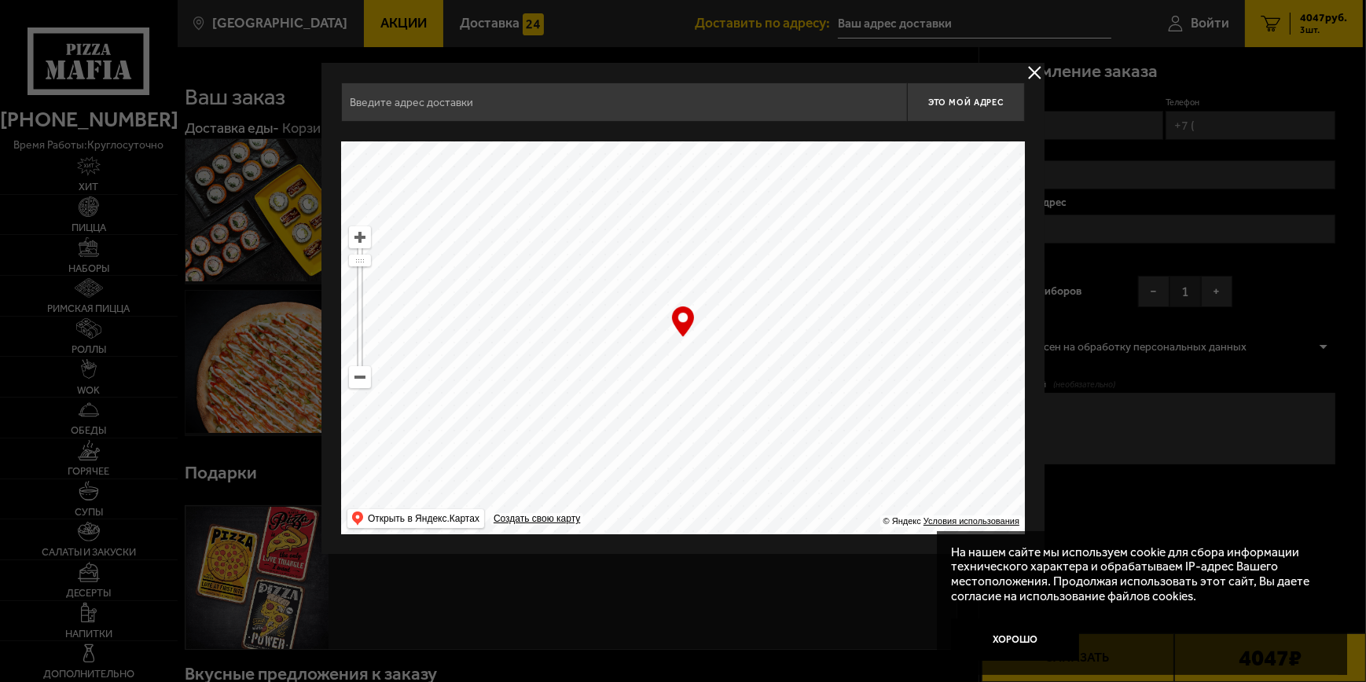
click at [437, 107] on input "text" at bounding box center [624, 102] width 566 height 39
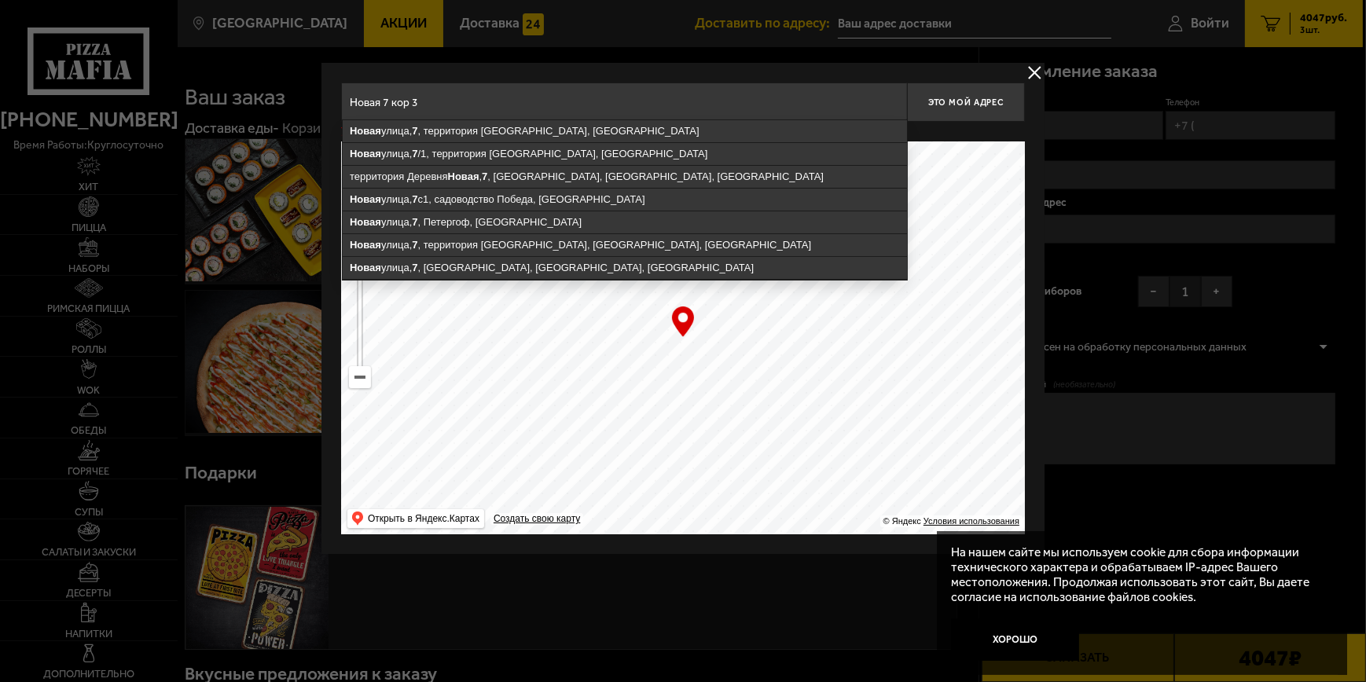
click at [445, 99] on input "Новая 7 кор 3" at bounding box center [624, 102] width 566 height 39
click at [350, 97] on input "Новая 7 кор 3" at bounding box center [624, 102] width 566 height 39
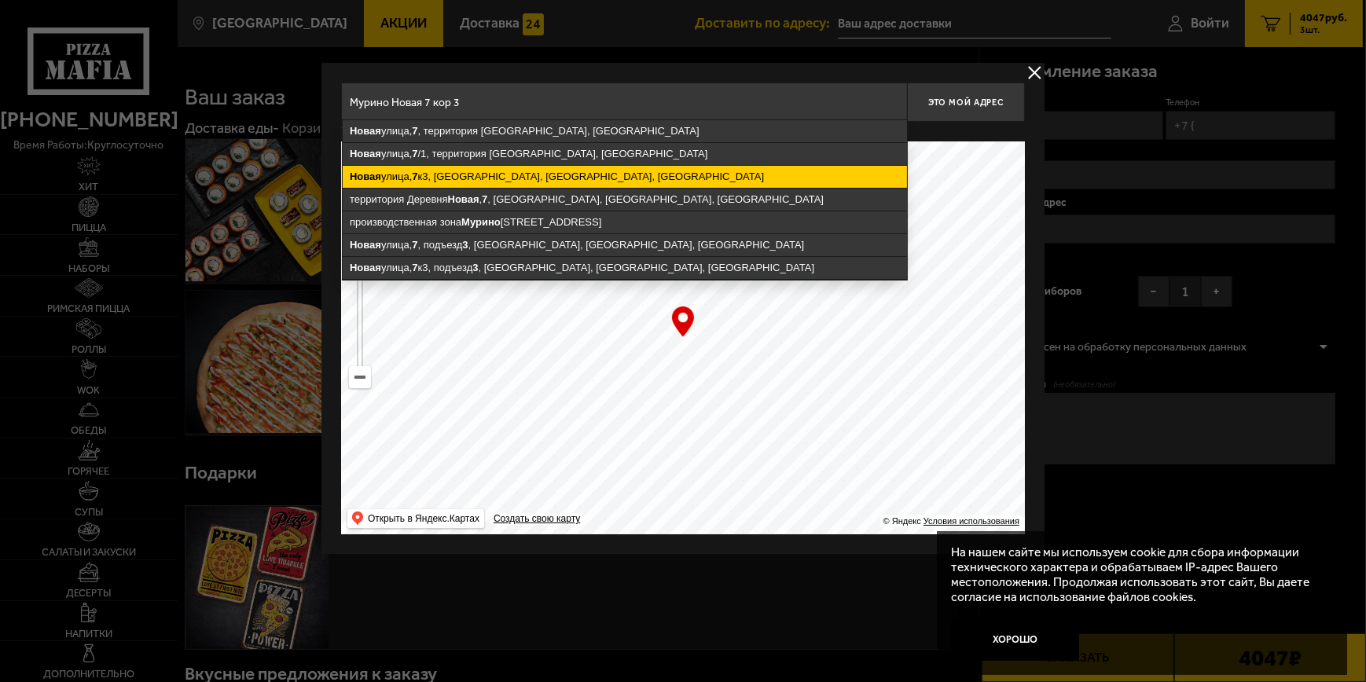
click at [478, 180] on ymaps "[STREET_ADDRESS]" at bounding box center [625, 177] width 564 height 22
type input "[STREET_ADDRESS]"
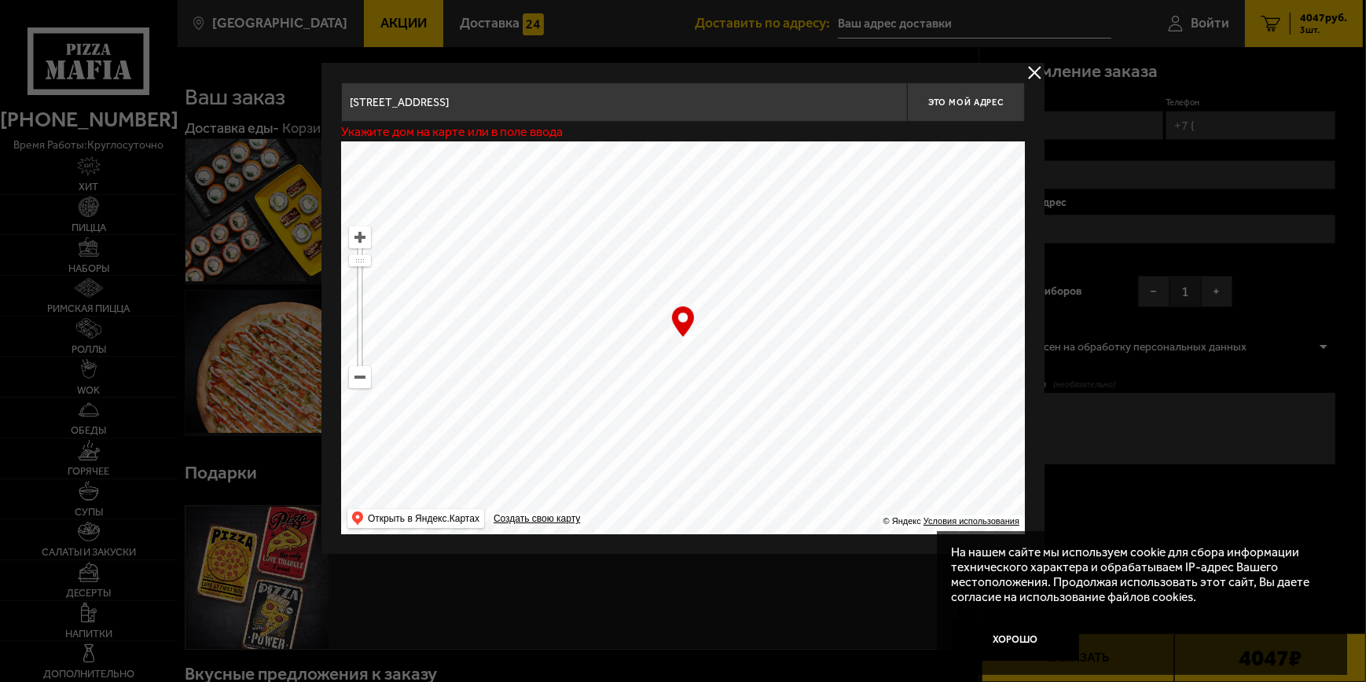
type input "[STREET_ADDRESS]"
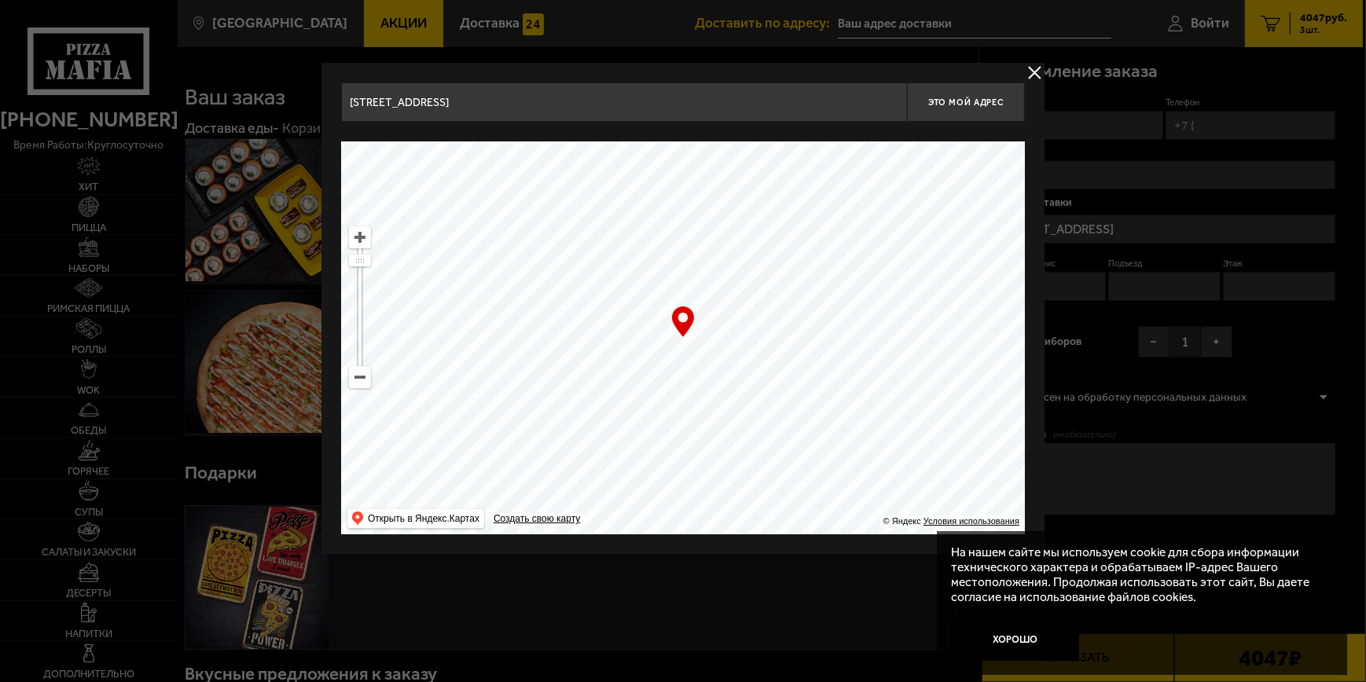
click at [752, 109] on input "[STREET_ADDRESS]" at bounding box center [624, 102] width 566 height 39
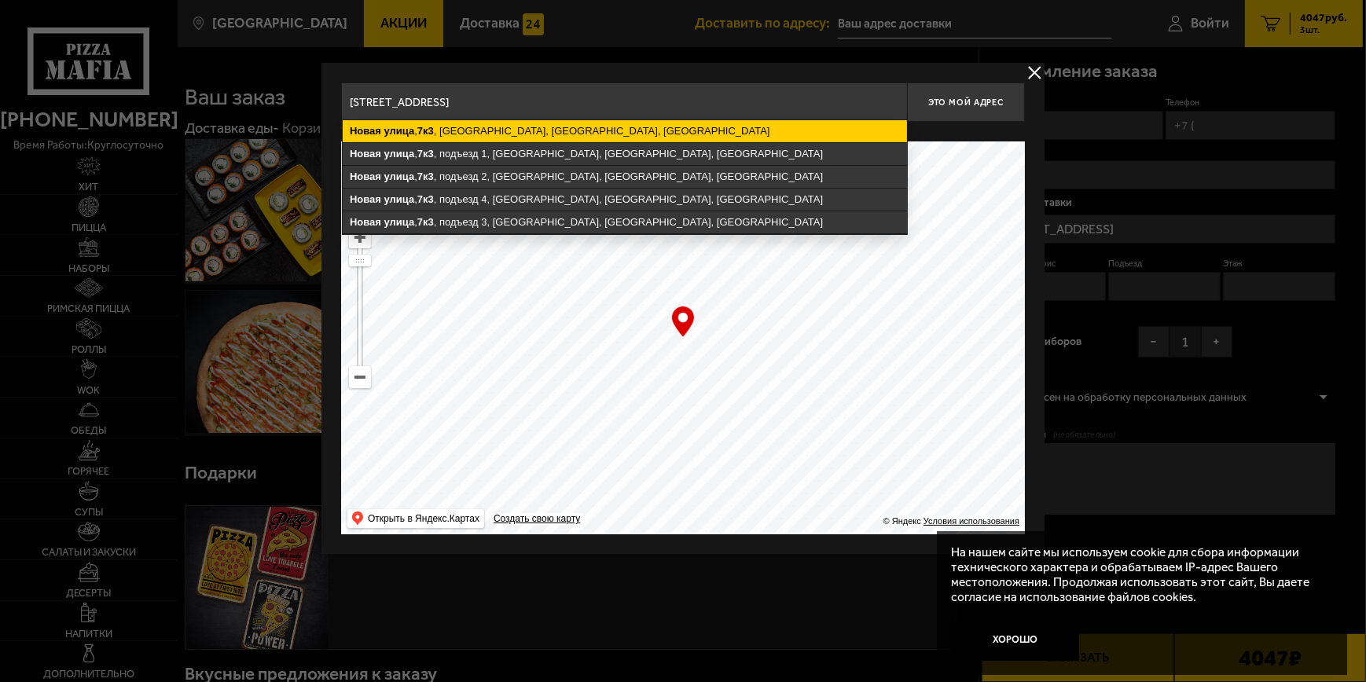
click at [661, 130] on ymaps "[STREET_ADDRESS]" at bounding box center [625, 131] width 564 height 22
type input "[STREET_ADDRESS]"
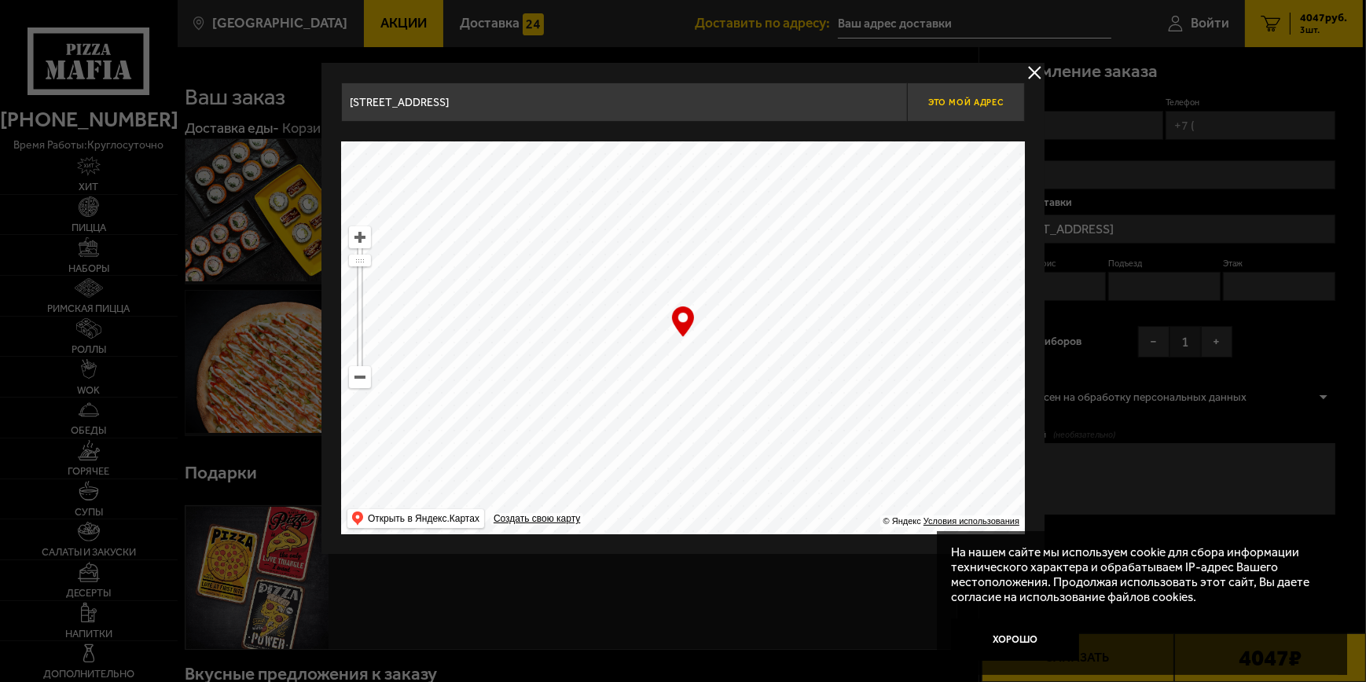
click at [959, 99] on span "Это мой адрес" at bounding box center [965, 102] width 75 height 10
click at [959, 98] on span "Это мой адрес" at bounding box center [965, 102] width 75 height 10
click at [1033, 71] on button "delivery type" at bounding box center [1035, 73] width 20 height 20
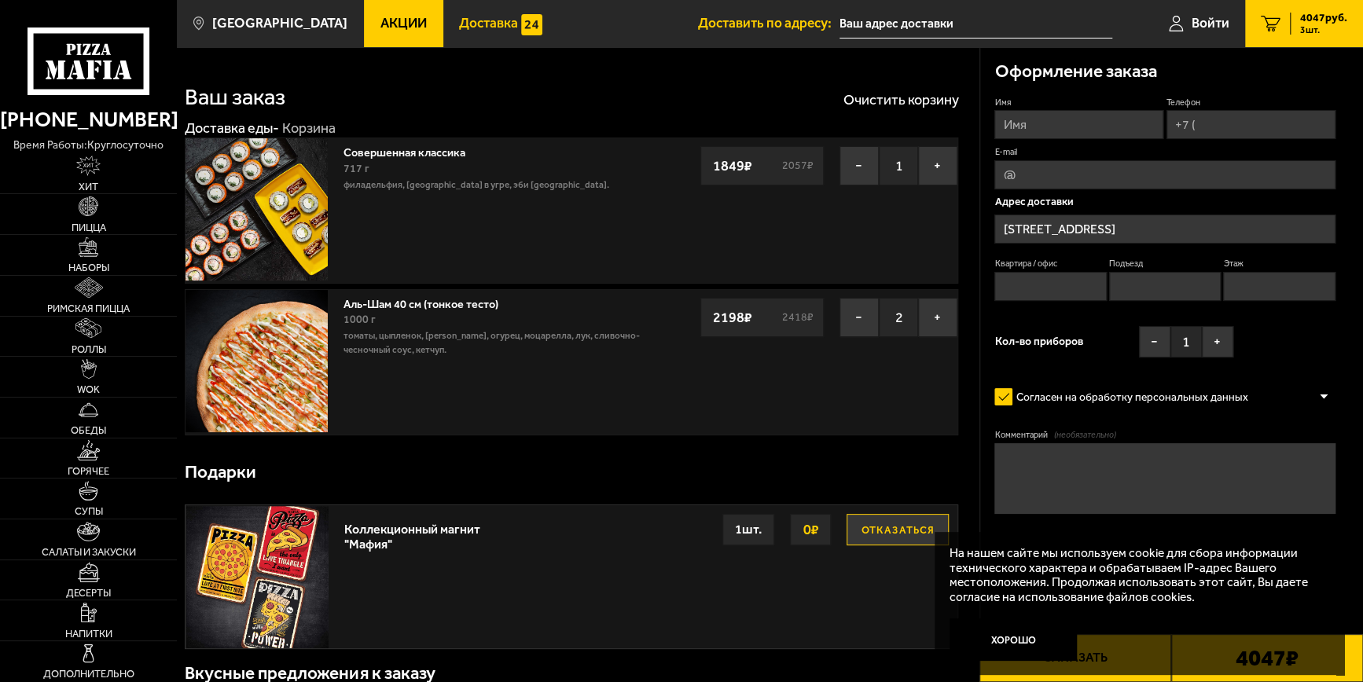
click at [468, 20] on span "Доставка" at bounding box center [488, 23] width 59 height 13
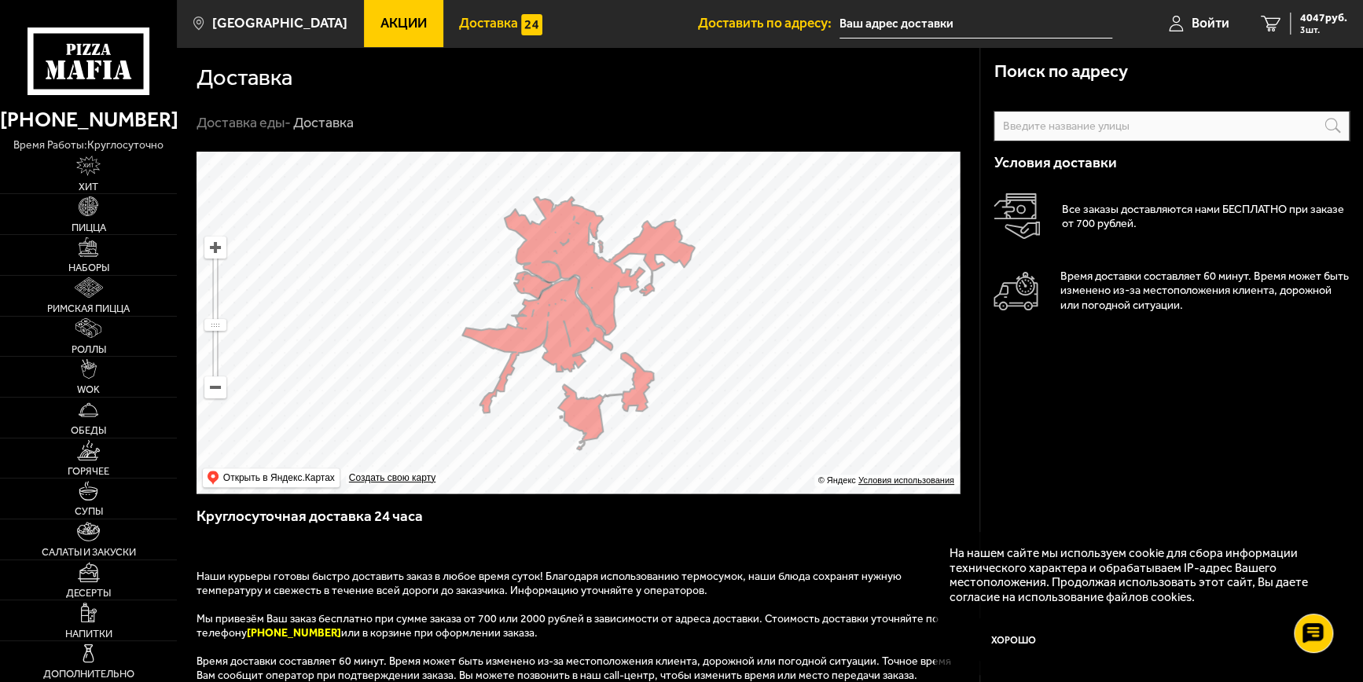
click at [1029, 138] on input "text" at bounding box center [1170, 126] width 355 height 31
click at [1029, 130] on input "text" at bounding box center [1170, 126] width 355 height 31
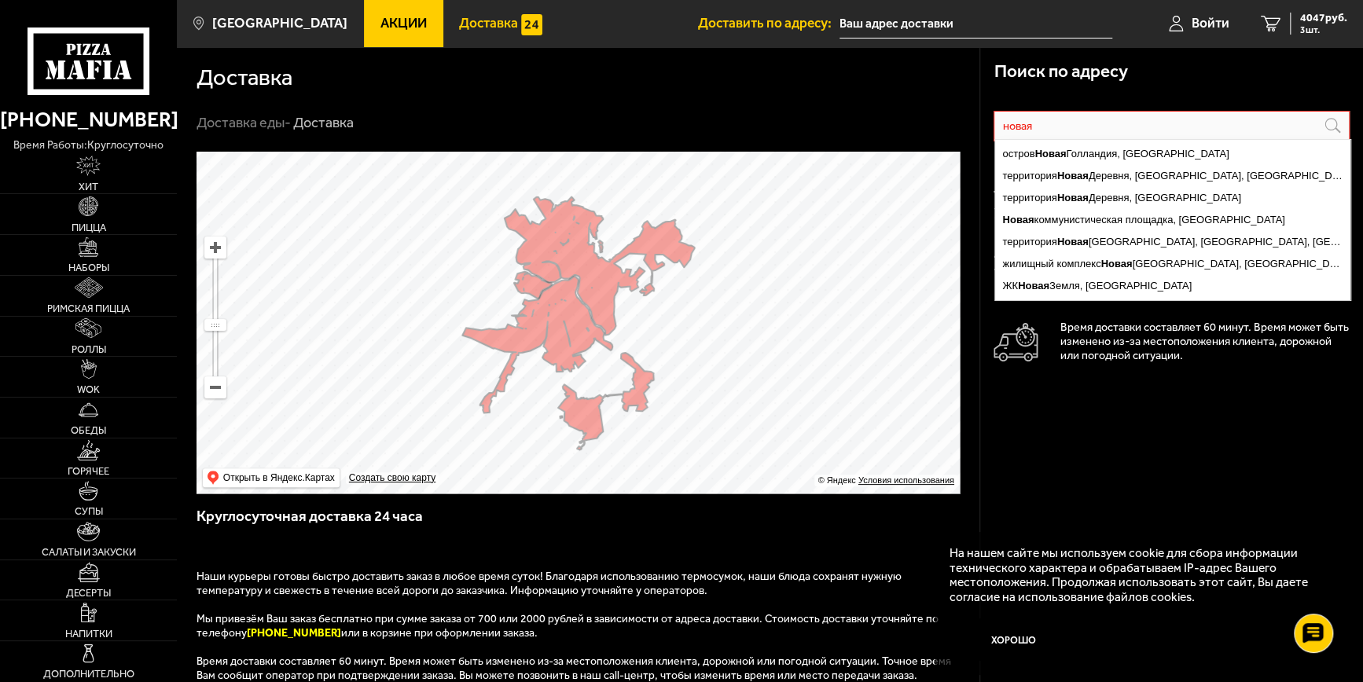
click at [1001, 126] on input "новая" at bounding box center [1170, 126] width 355 height 31
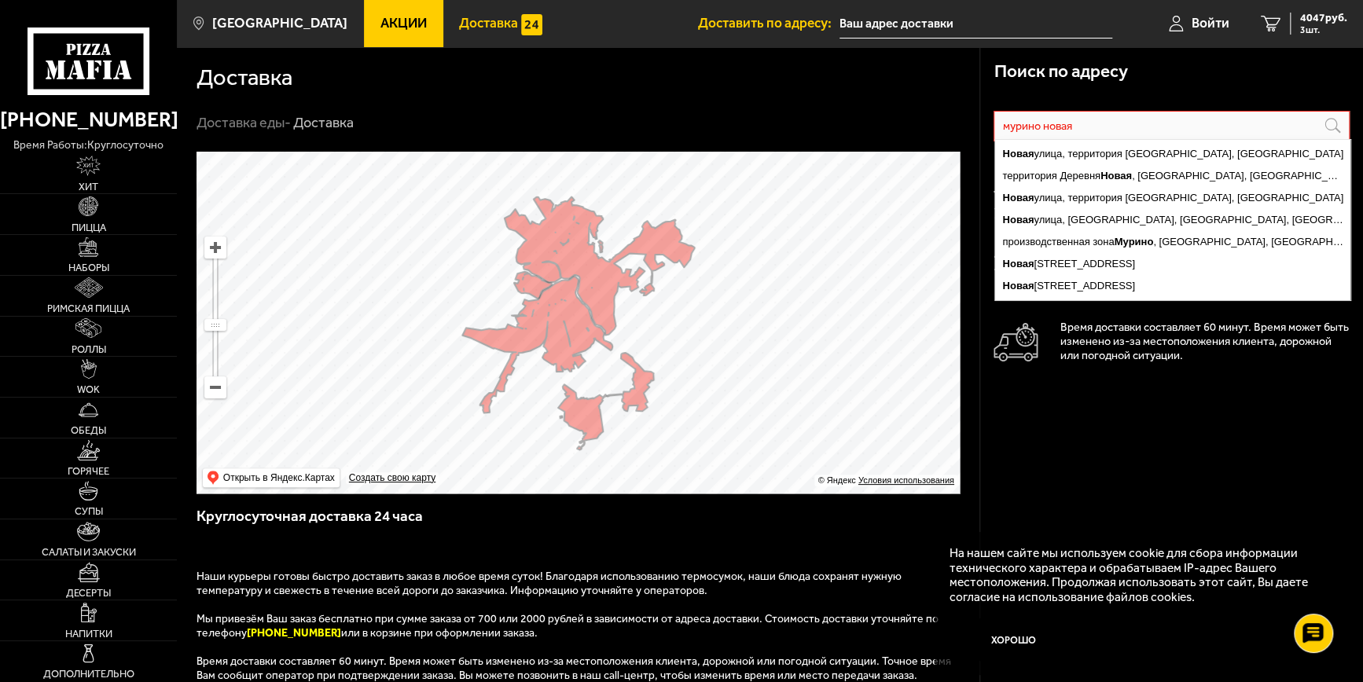
click at [1117, 129] on input "мурино новая" at bounding box center [1170, 126] width 355 height 31
click at [1135, 282] on ymaps "[STREET_ADDRESS]" at bounding box center [1172, 286] width 355 height 22
type input "[STREET_ADDRESS]"
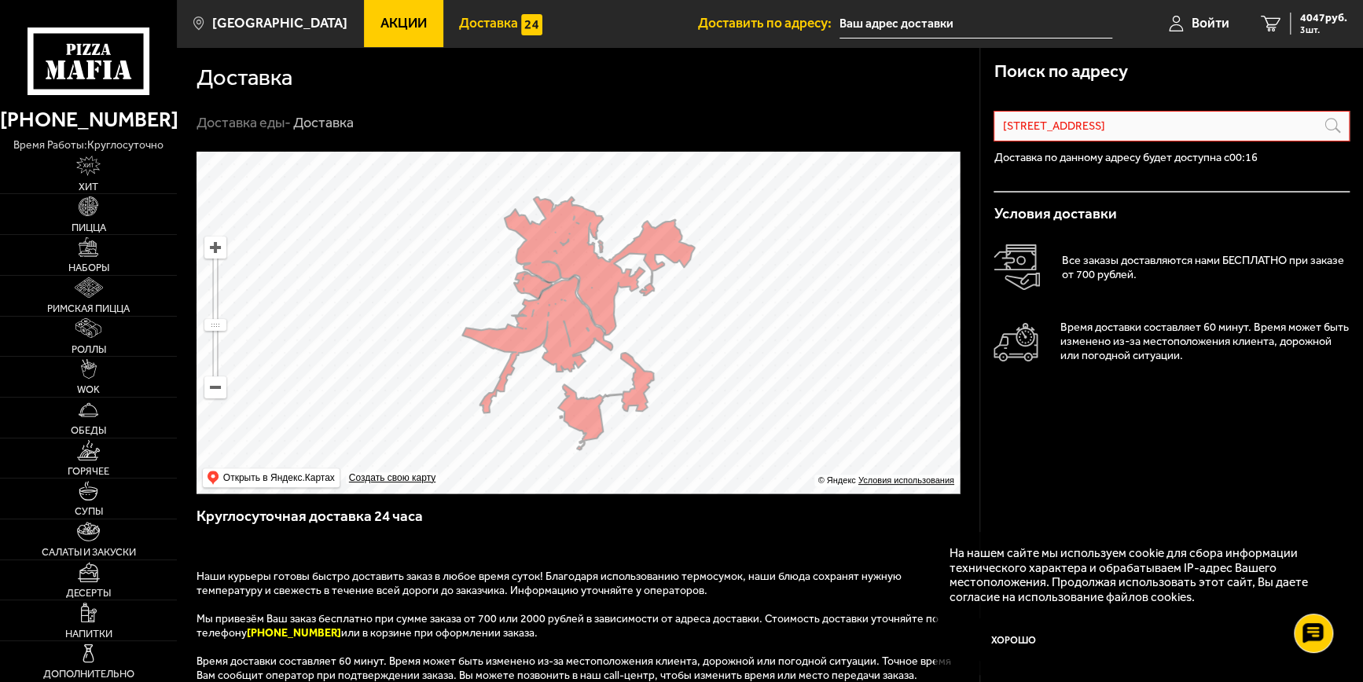
click at [1283, 159] on p "Доставка по данному адресу будет доступна с 00:16" at bounding box center [1170, 157] width 355 height 11
click at [1156, 421] on div "[GEOGRAPHIC_DATA], территория [GEOGRAPHIC_DATA], [GEOGRAPHIC_DATA] территория […" at bounding box center [1170, 259] width 355 height 325
click at [1036, 643] on button "Хорошо" at bounding box center [1013, 639] width 128 height 42
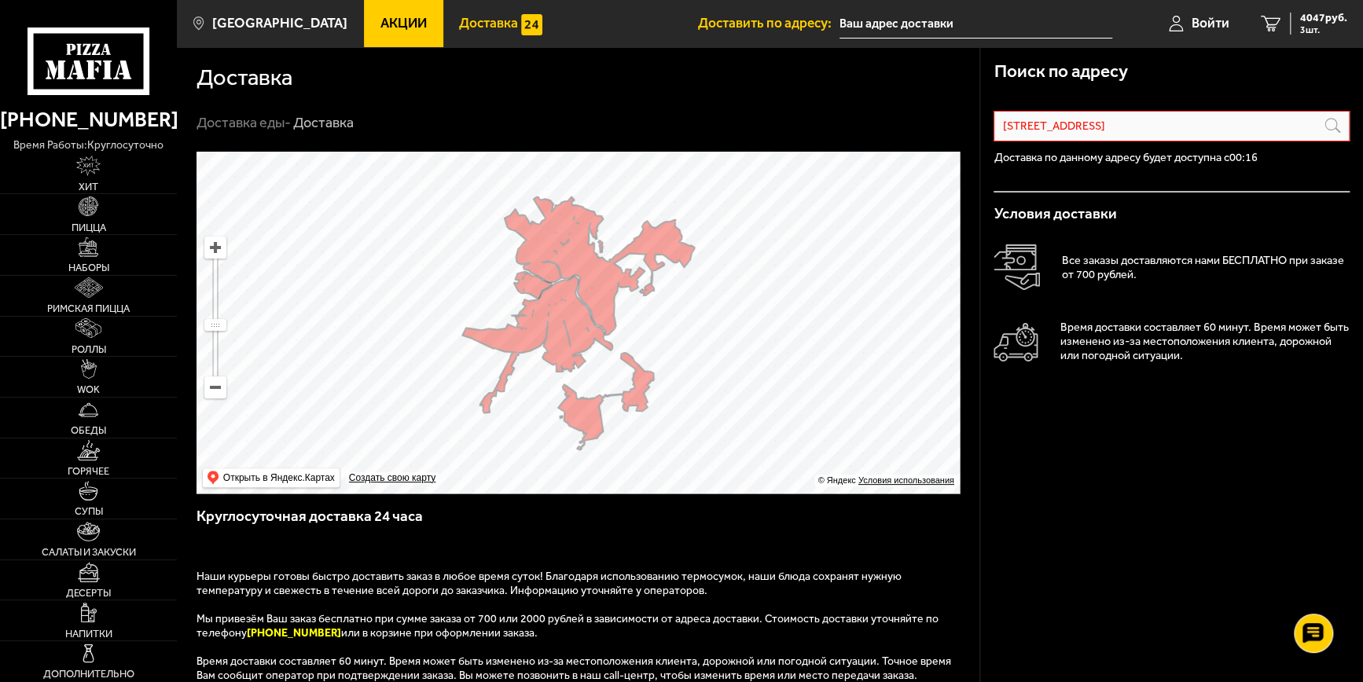
click at [1200, 226] on div "Условия доставки Все заказы доставляются нами БЕСПЛАТНО при заказе от 700 рубле…" at bounding box center [1170, 300] width 355 height 215
click at [1321, 127] on input "[STREET_ADDRESS]" at bounding box center [1170, 126] width 355 height 31
click at [1333, 125] on input "[STREET_ADDRESS]" at bounding box center [1170, 126] width 355 height 31
drag, startPoint x: 1292, startPoint y: 125, endPoint x: 1109, endPoint y: 111, distance: 183.6
click at [1109, 111] on input "[STREET_ADDRESS]" at bounding box center [1170, 126] width 355 height 31
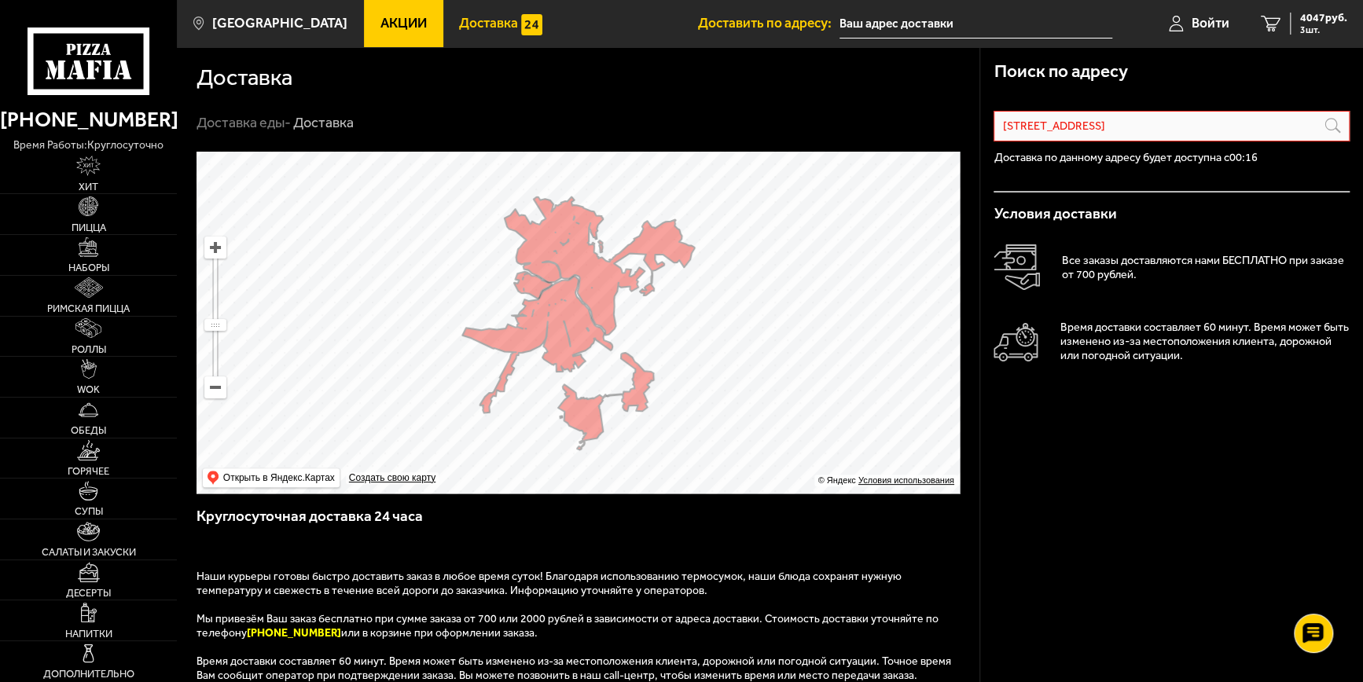
click at [1319, 125] on input "[STREET_ADDRESS]" at bounding box center [1170, 126] width 355 height 31
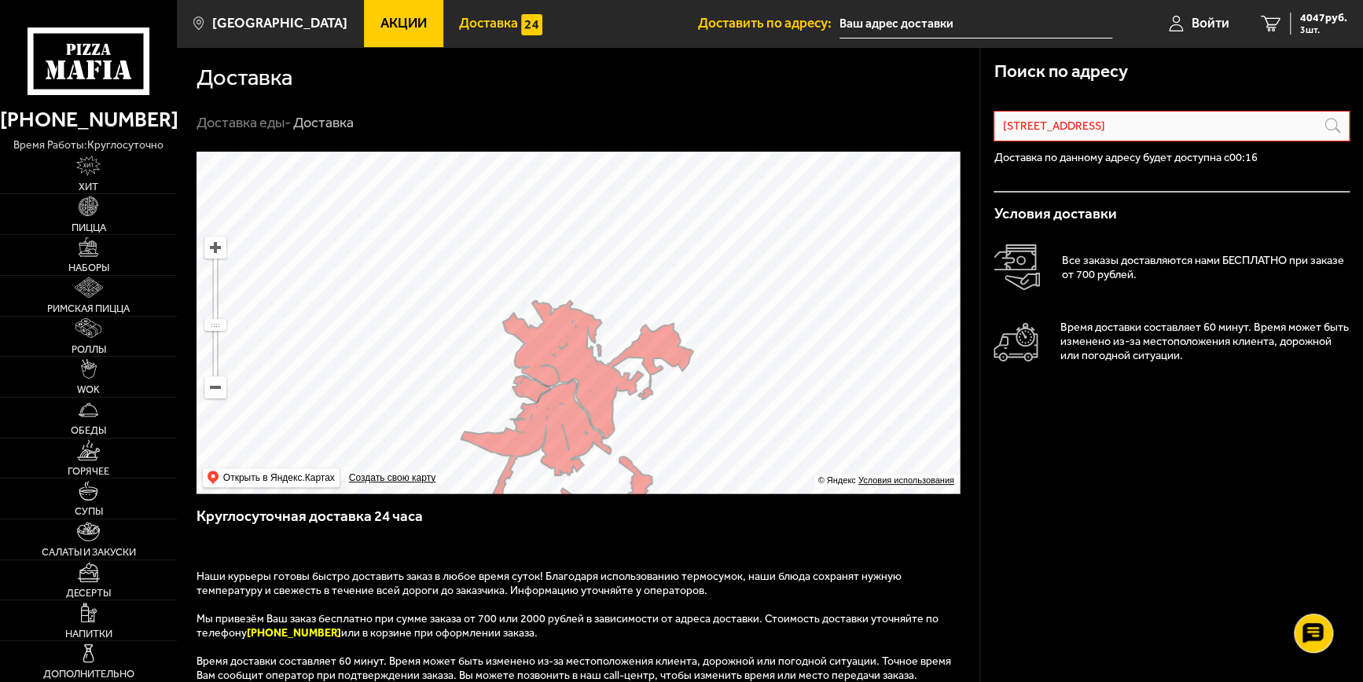
drag, startPoint x: 571, startPoint y: 238, endPoint x: 574, endPoint y: 336, distance: 97.5
click at [570, 346] on ymaps at bounding box center [577, 323] width 763 height 342
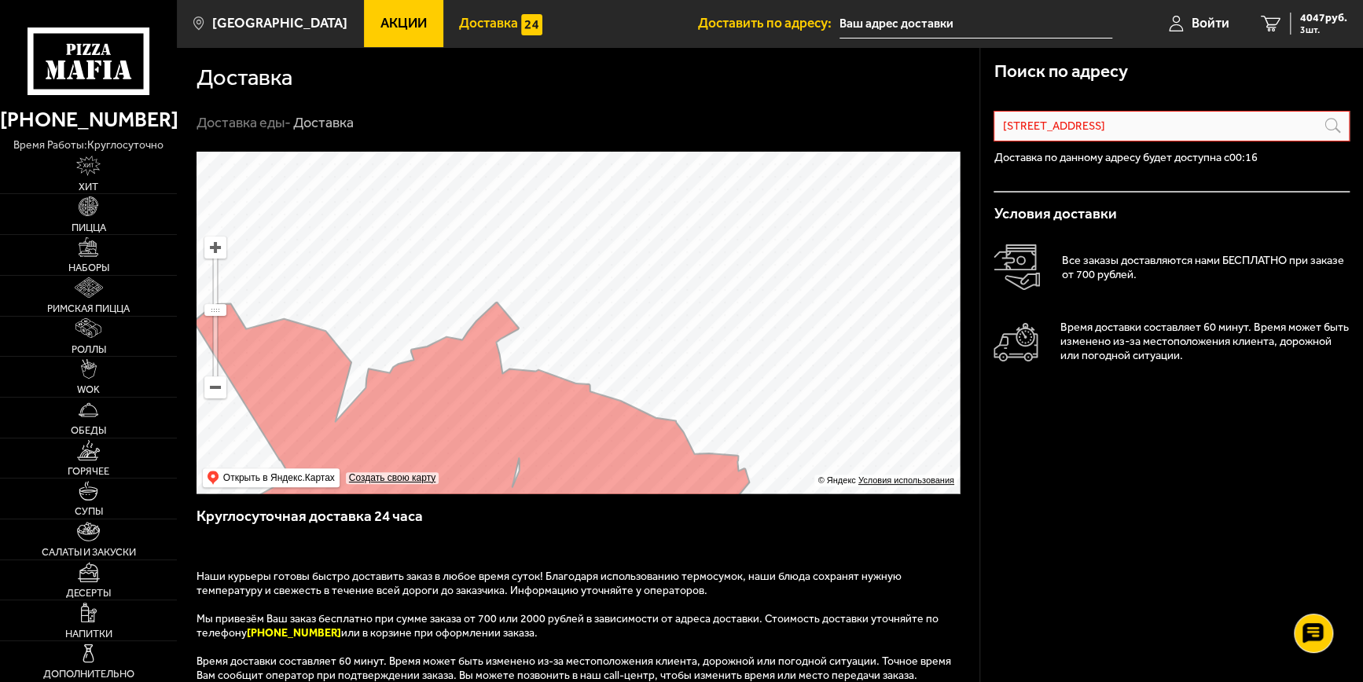
drag, startPoint x: 610, startPoint y: 315, endPoint x: 606, endPoint y: 176, distance: 139.1
click at [606, 176] on ymaps at bounding box center [577, 323] width 763 height 342
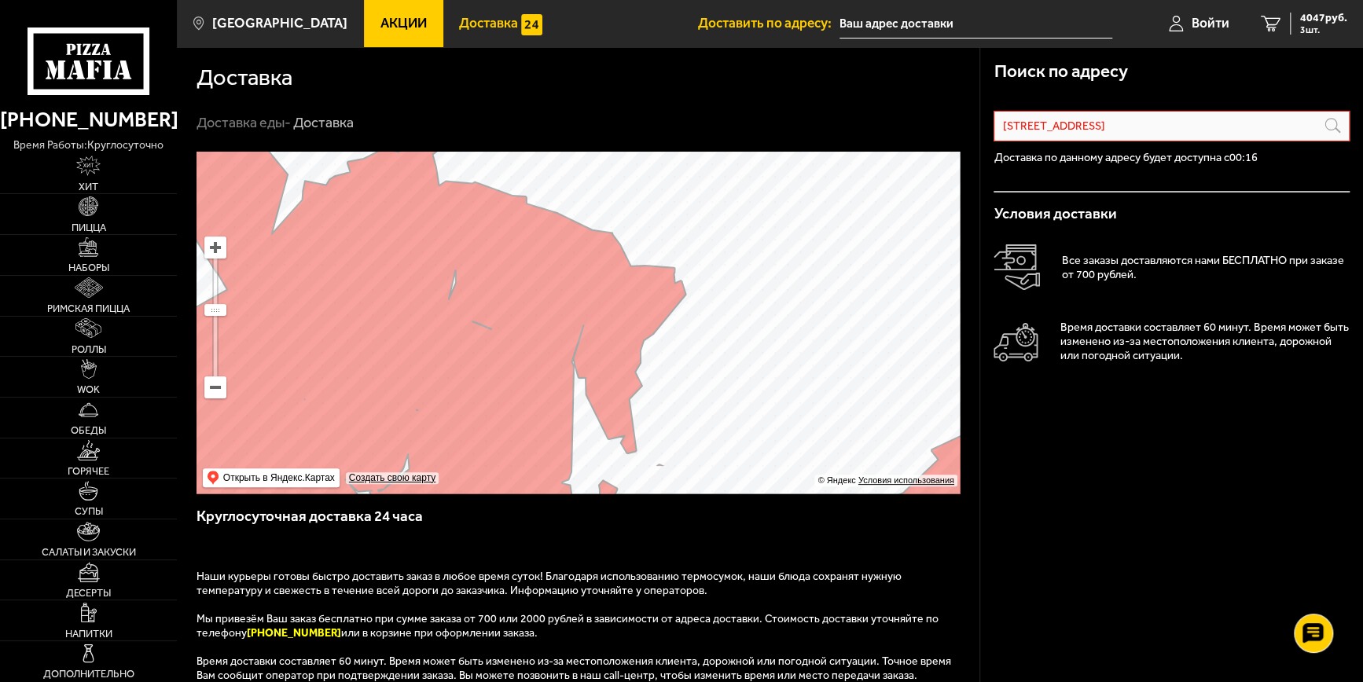
drag, startPoint x: 675, startPoint y: 372, endPoint x: 602, endPoint y: 262, distance: 132.1
click at [603, 262] on ymaps at bounding box center [577, 323] width 763 height 342
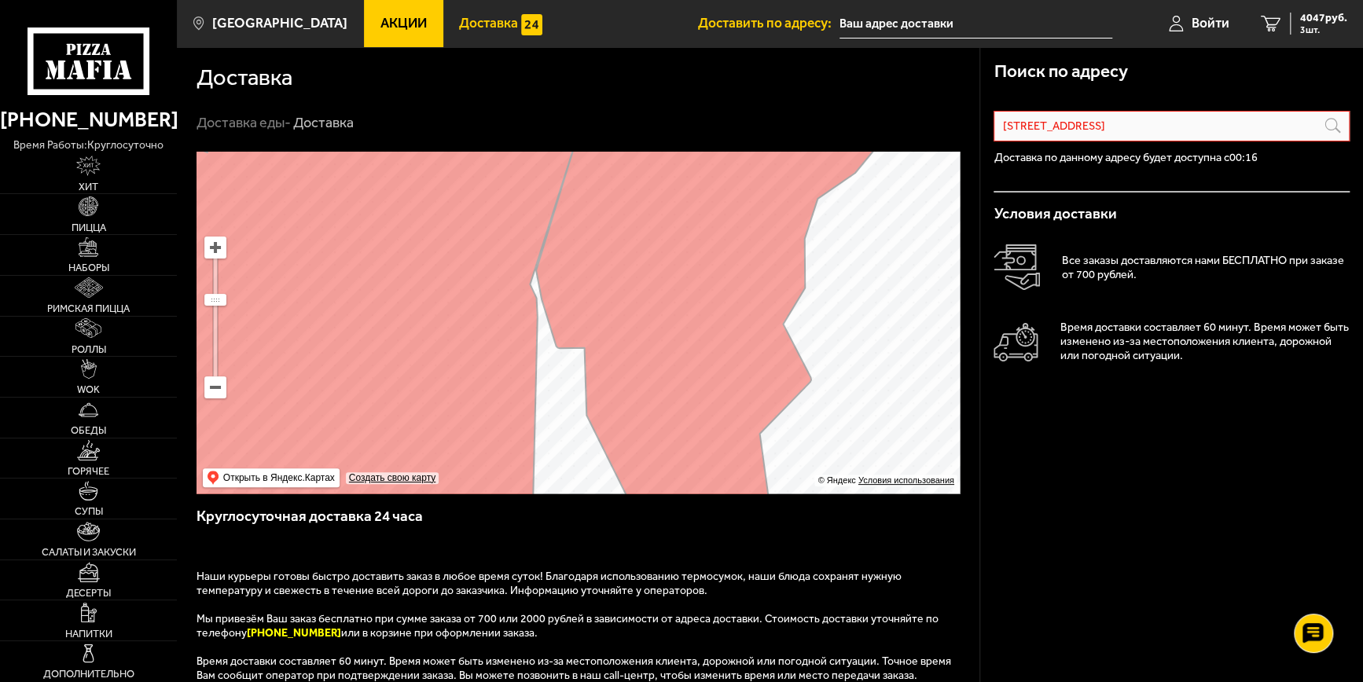
drag, startPoint x: 501, startPoint y: 360, endPoint x: 639, endPoint y: 336, distance: 139.5
click at [639, 336] on ymaps at bounding box center [577, 323] width 763 height 342
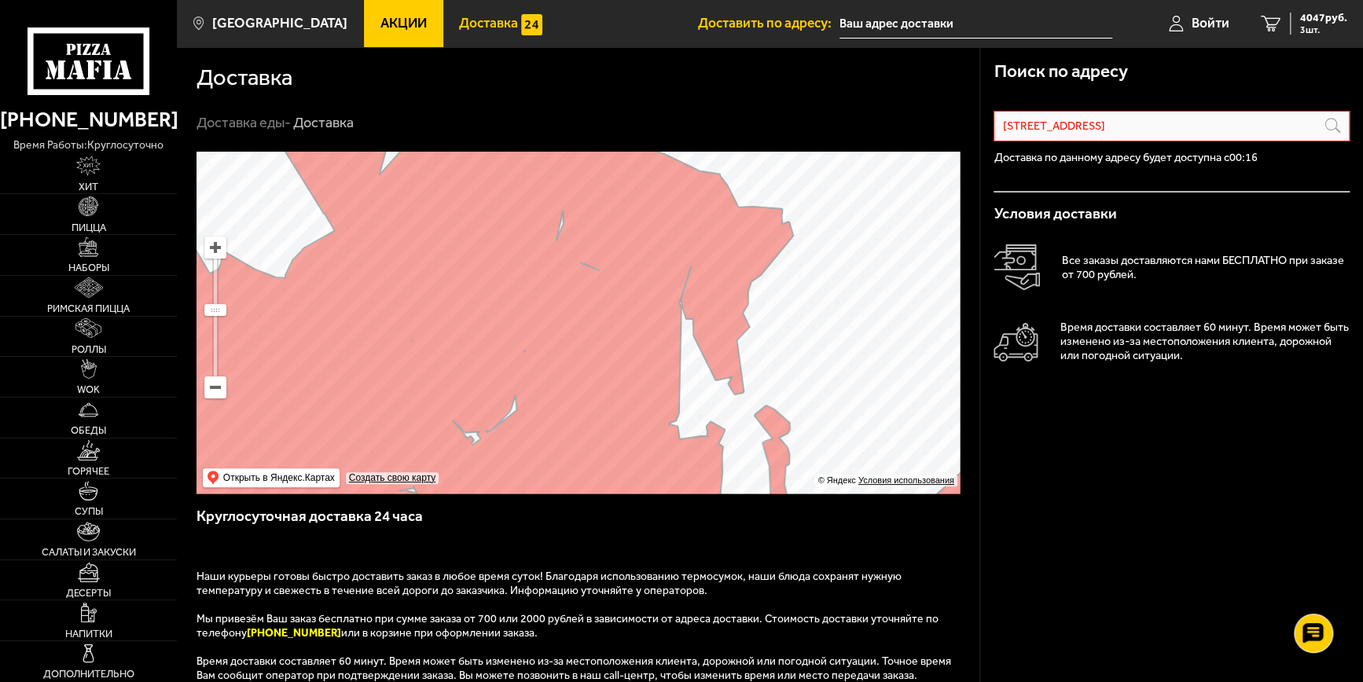
click at [521, 22] on img at bounding box center [531, 24] width 21 height 21
click at [380, 22] on span "Акции" at bounding box center [403, 23] width 46 height 13
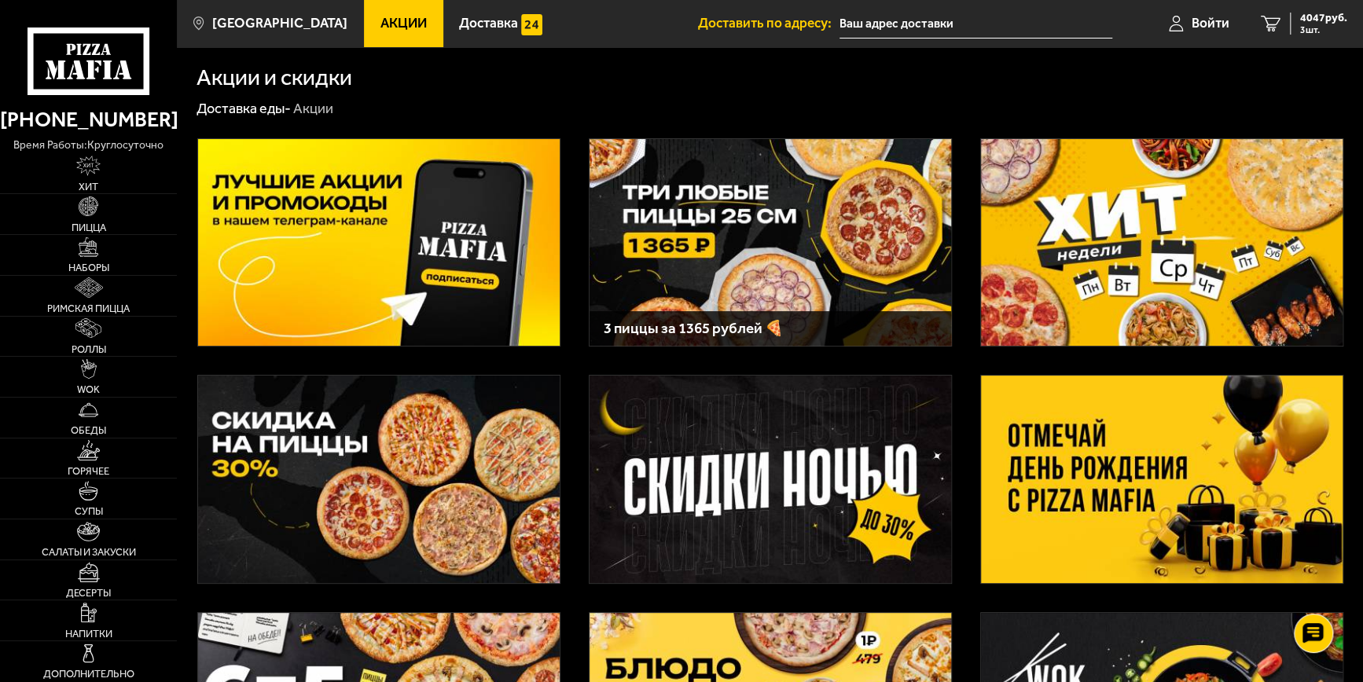
click at [773, 56] on div "Акции и скидки" at bounding box center [769, 68] width 1147 height 42
click at [878, 14] on input "text" at bounding box center [975, 23] width 273 height 29
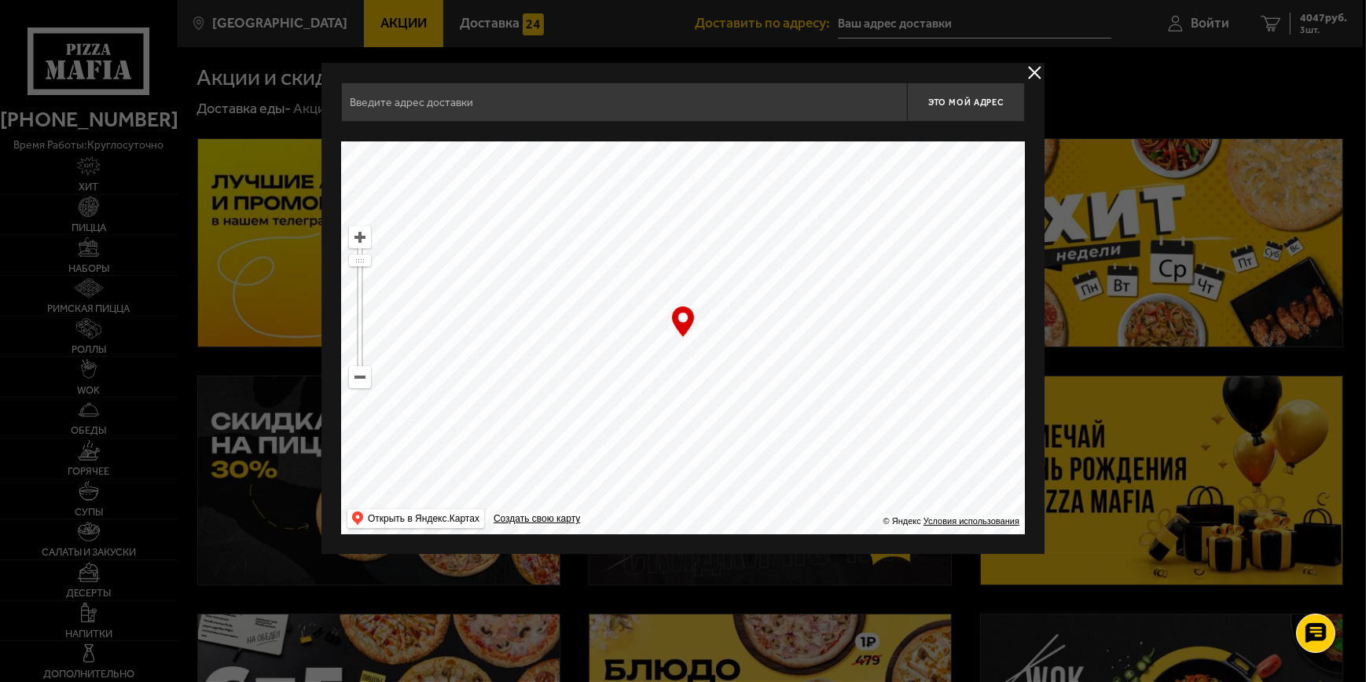
click at [508, 102] on input "text" at bounding box center [624, 102] width 566 height 39
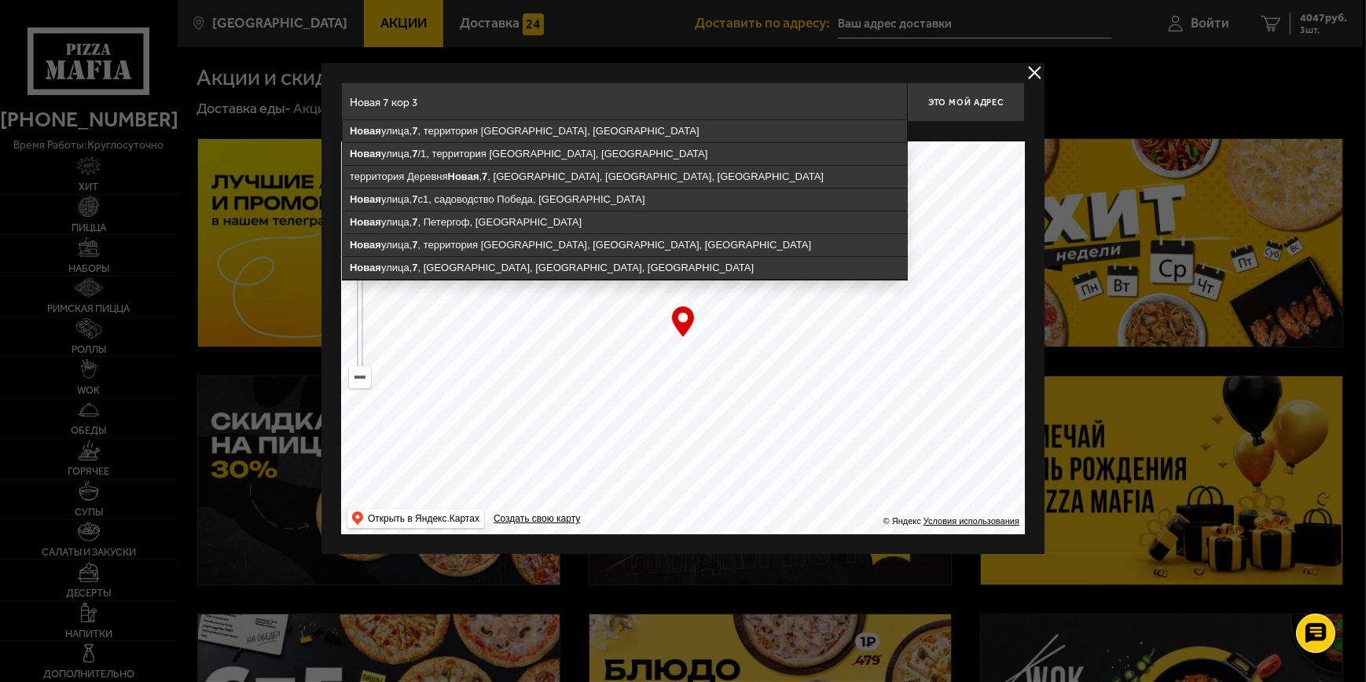
click at [345, 105] on input "Новая 7 кор 3" at bounding box center [624, 102] width 566 height 39
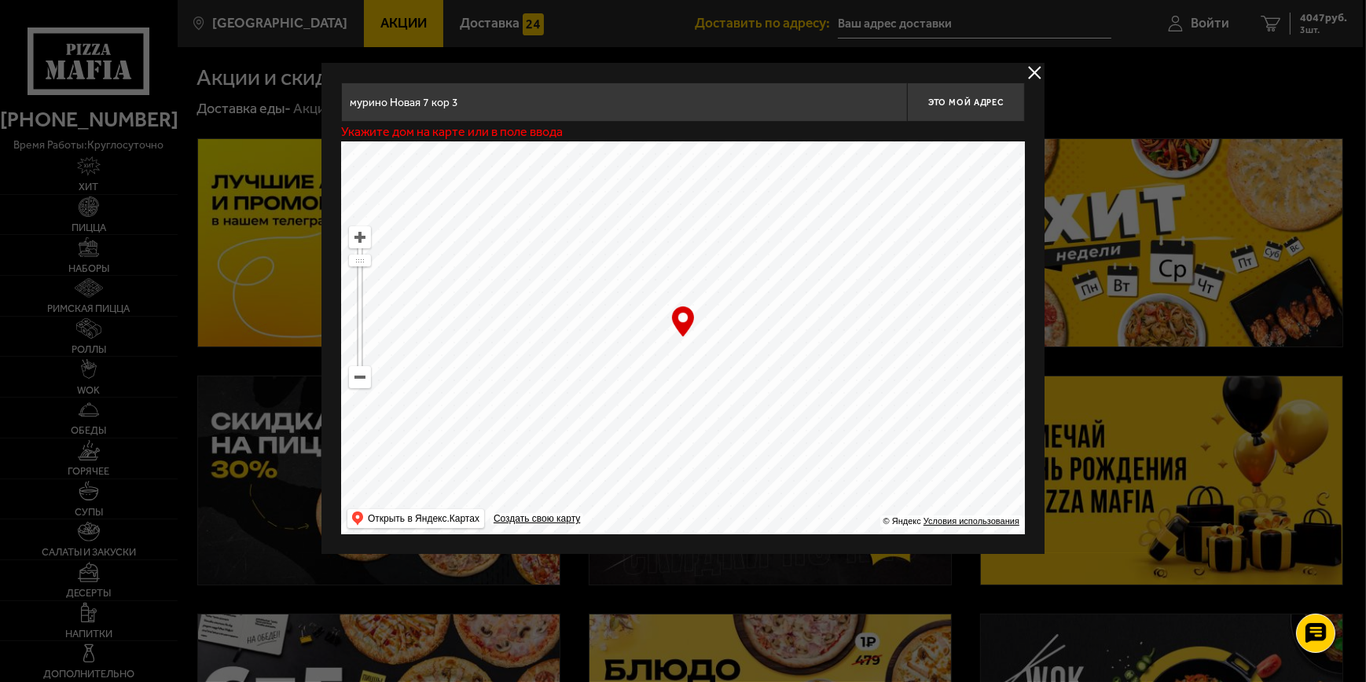
click at [476, 106] on input "мурино Новая 7 кор 3" at bounding box center [624, 102] width 566 height 39
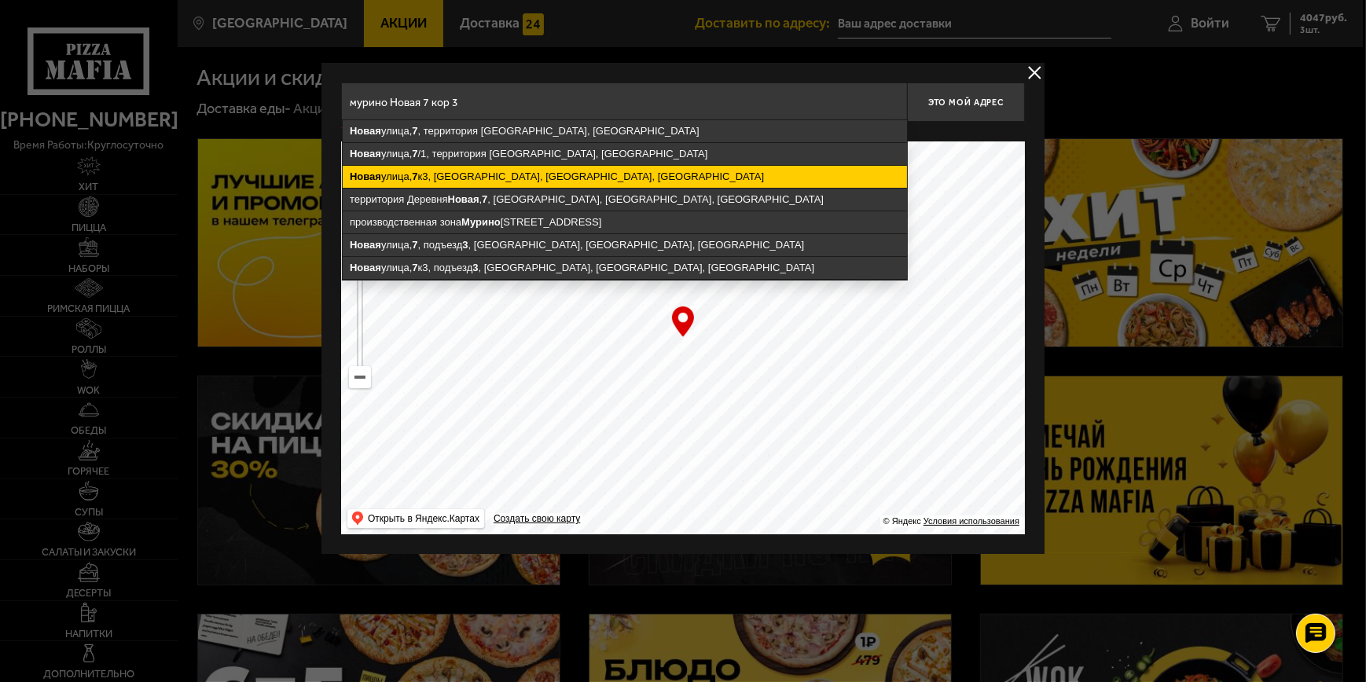
click at [520, 168] on ymaps "[STREET_ADDRESS]" at bounding box center [625, 177] width 564 height 22
type input "[STREET_ADDRESS]"
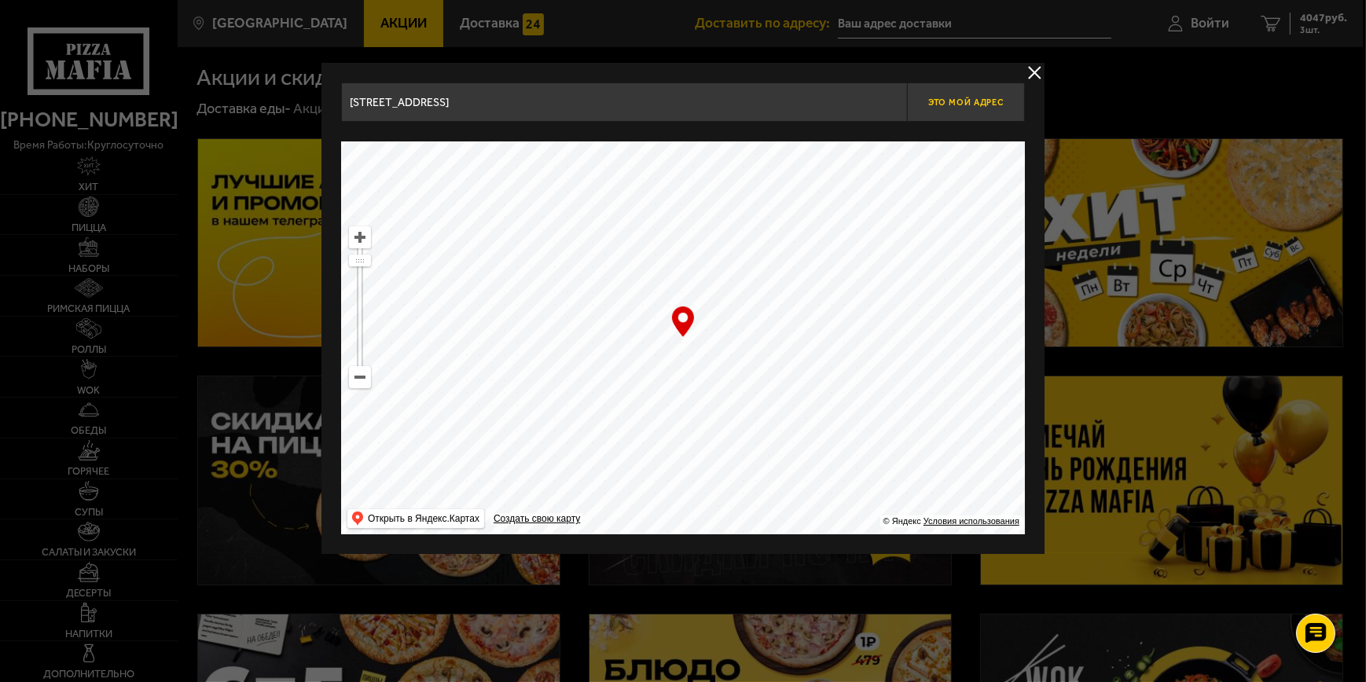
click at [975, 105] on span "Это мой адрес" at bounding box center [965, 102] width 75 height 10
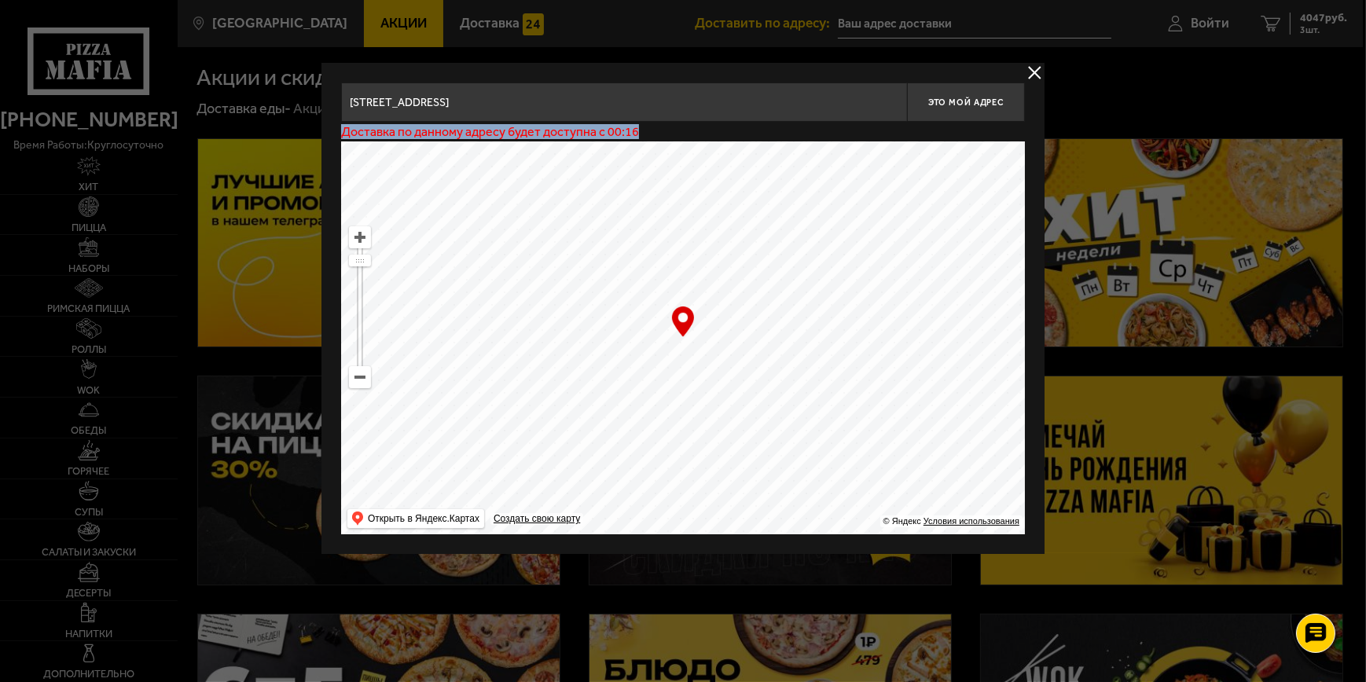
drag, startPoint x: 342, startPoint y: 134, endPoint x: 625, endPoint y: 142, distance: 283.8
click at [625, 142] on div "[STREET_ADDRESS] , территория [GEOGRAPHIC_DATA], [STREET_ADDRESS] , [STREET_ADD…" at bounding box center [683, 309] width 684 height 452
drag, startPoint x: 625, startPoint y: 142, endPoint x: 684, endPoint y: 130, distance: 60.3
click at [684, 130] on div "Доставка по данному адресу будет доступна с 00:16" at bounding box center [683, 132] width 684 height 20
click at [1037, 74] on button "delivery type" at bounding box center [1035, 73] width 20 height 20
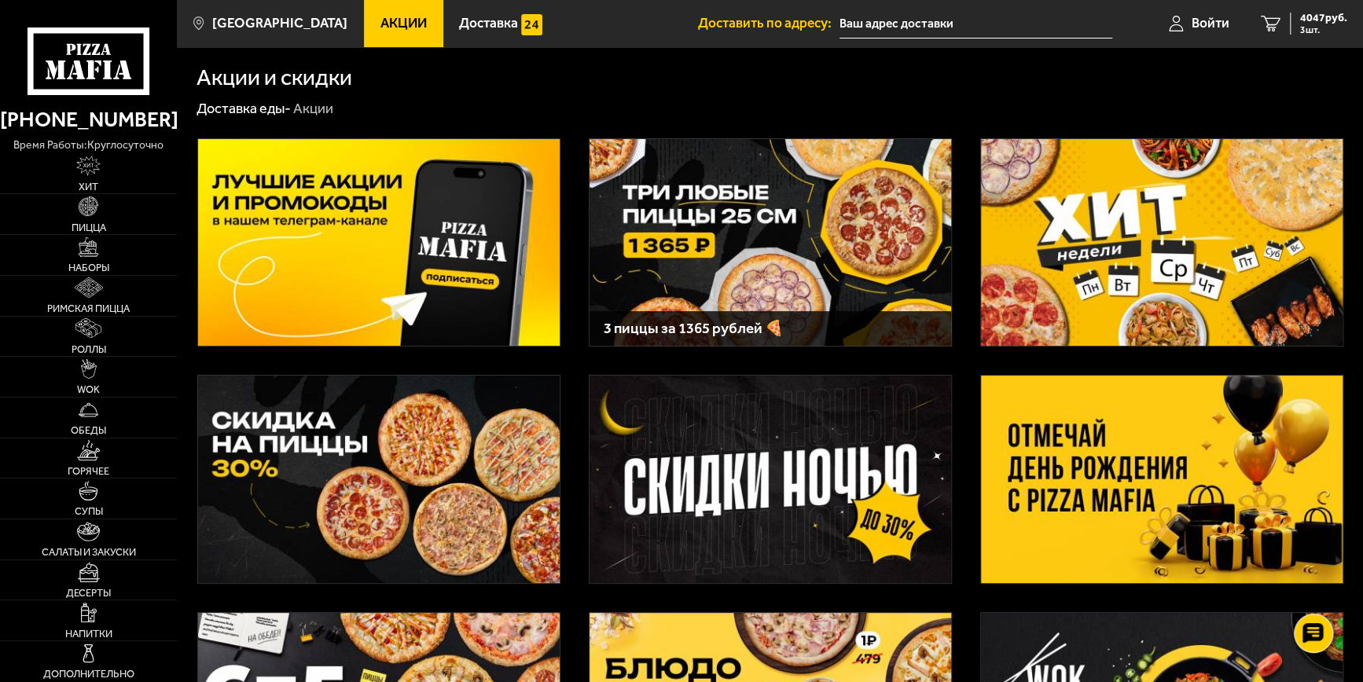
click at [644, 80] on div "Акции и скидки" at bounding box center [769, 77] width 1147 height 23
click at [1274, 18] on icon "3" at bounding box center [1270, 24] width 20 height 17
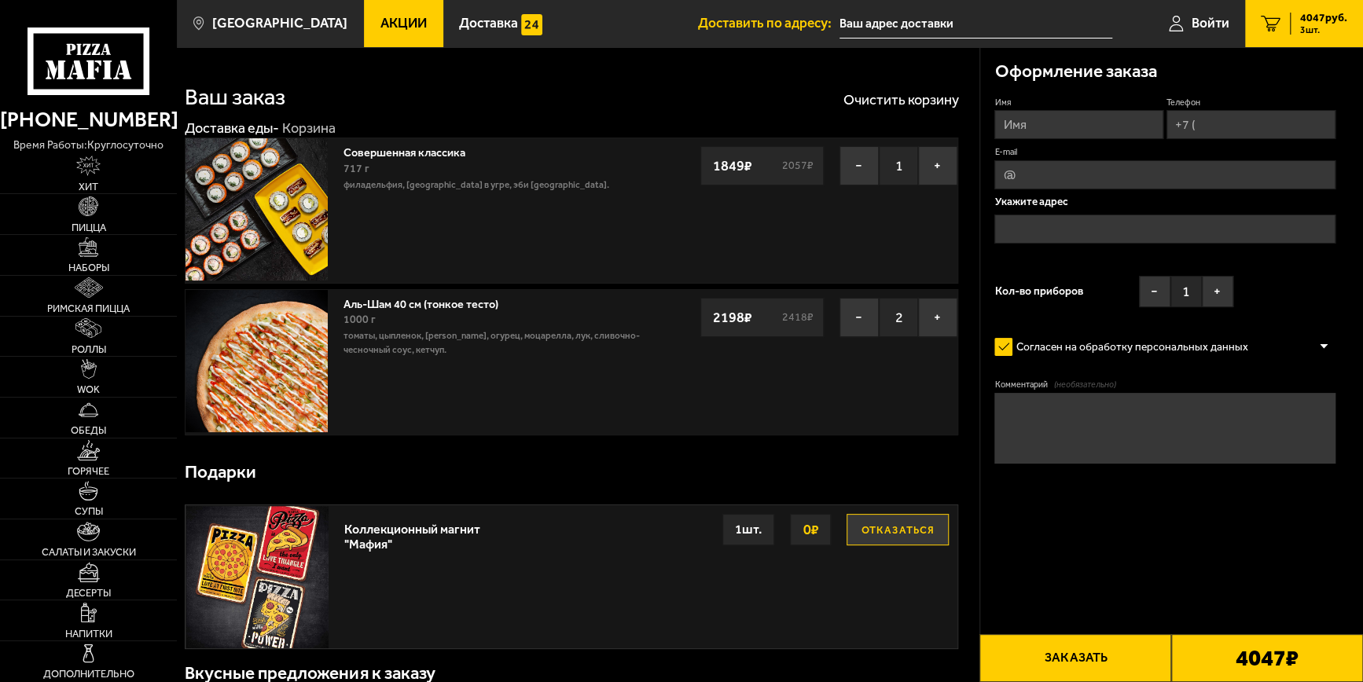
click at [291, 195] on img at bounding box center [256, 209] width 142 height 142
